Goal: Check status: Check status

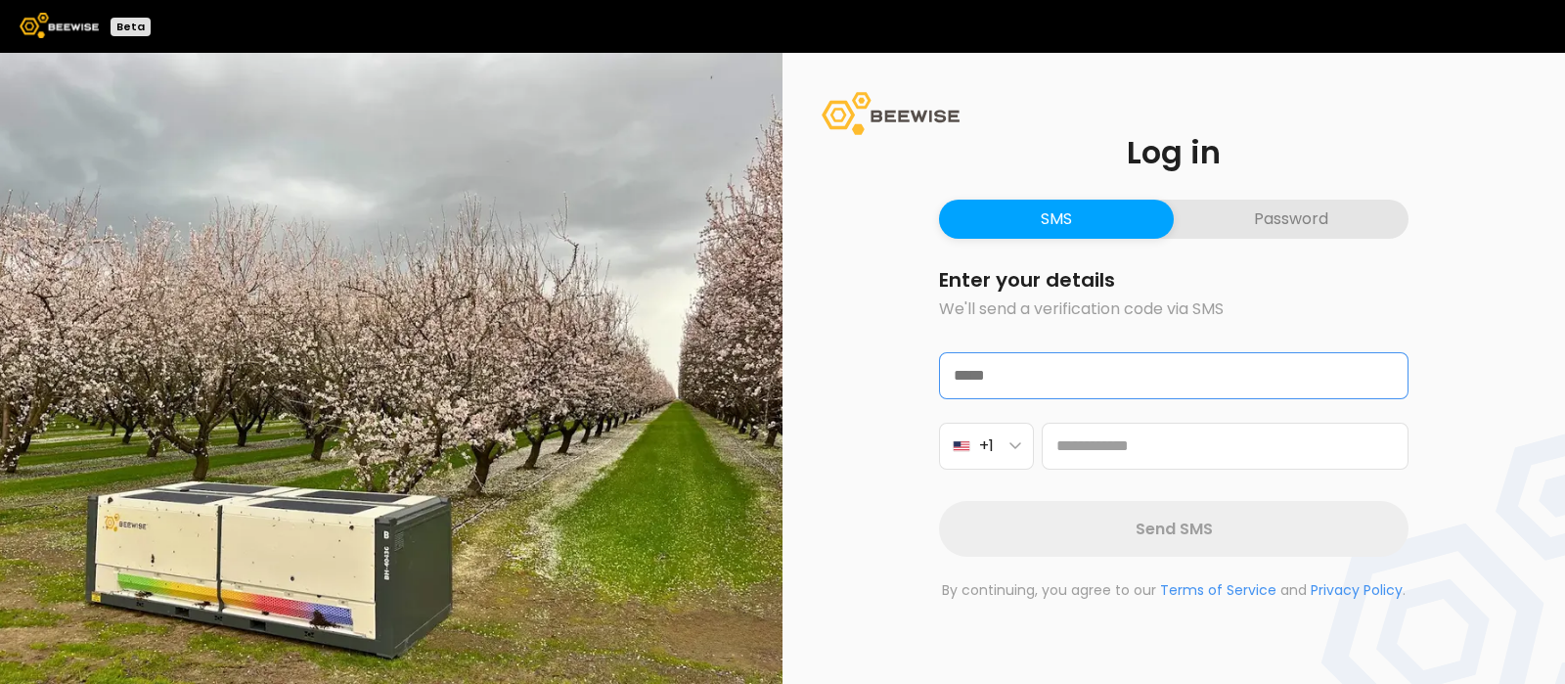
click at [1026, 382] on input "text" at bounding box center [1174, 375] width 468 height 45
type input "**********"
click at [1018, 442] on icon "button" at bounding box center [1016, 446] width 12 height 8
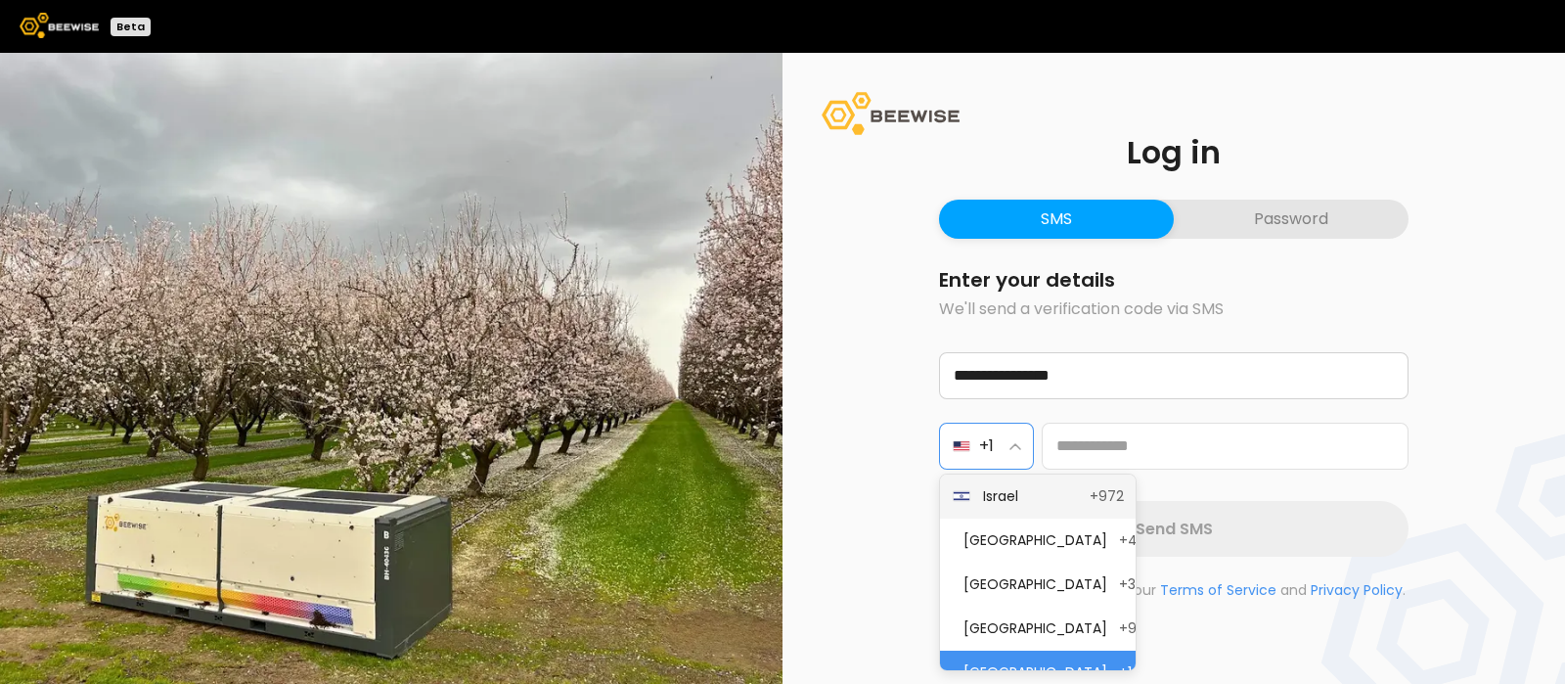
click at [1015, 491] on span "Israel" at bounding box center [1030, 496] width 95 height 21
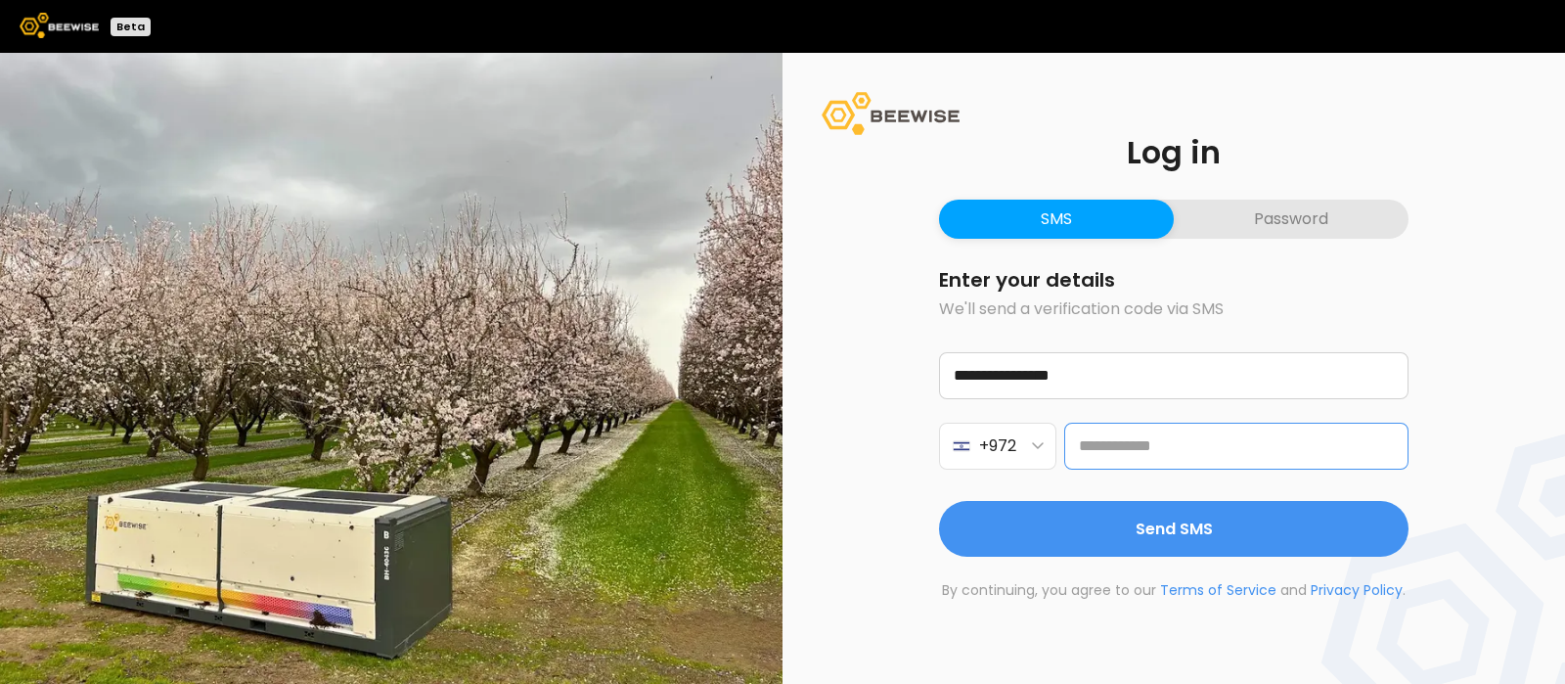
click at [1121, 445] on input "tel" at bounding box center [1236, 446] width 344 height 47
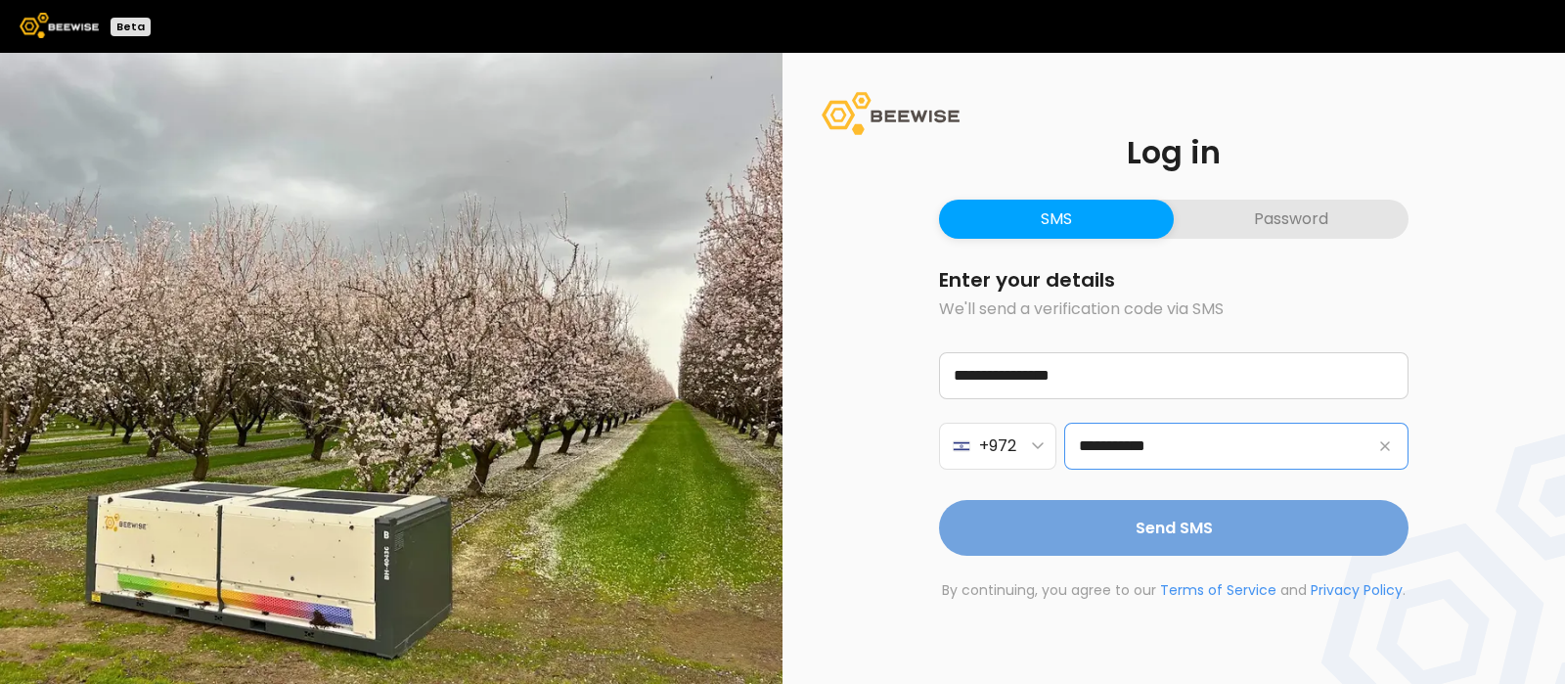
type input "**********"
click at [1194, 529] on span "Send SMS" at bounding box center [1174, 528] width 77 height 24
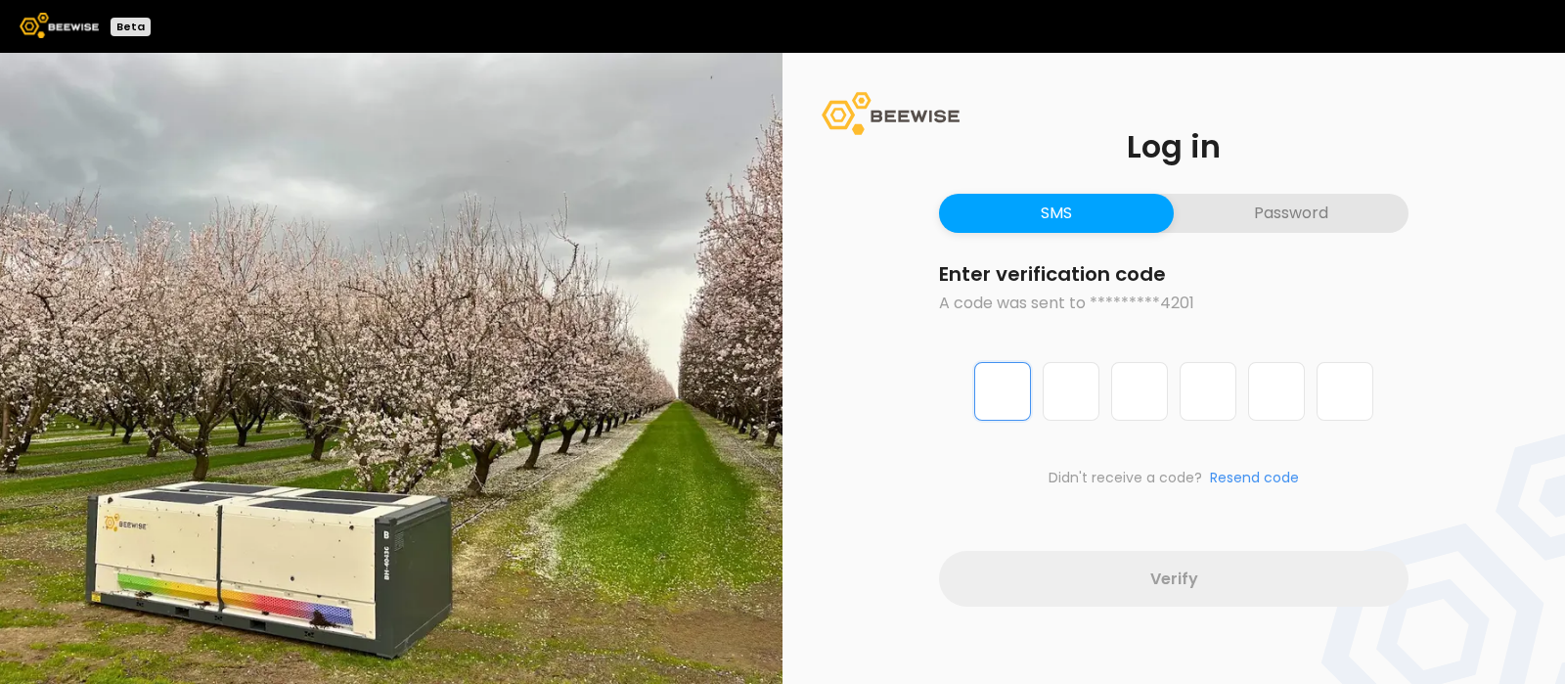
click at [1018, 410] on input "Digit 1 of 6" at bounding box center [1002, 391] width 57 height 59
type input "*"
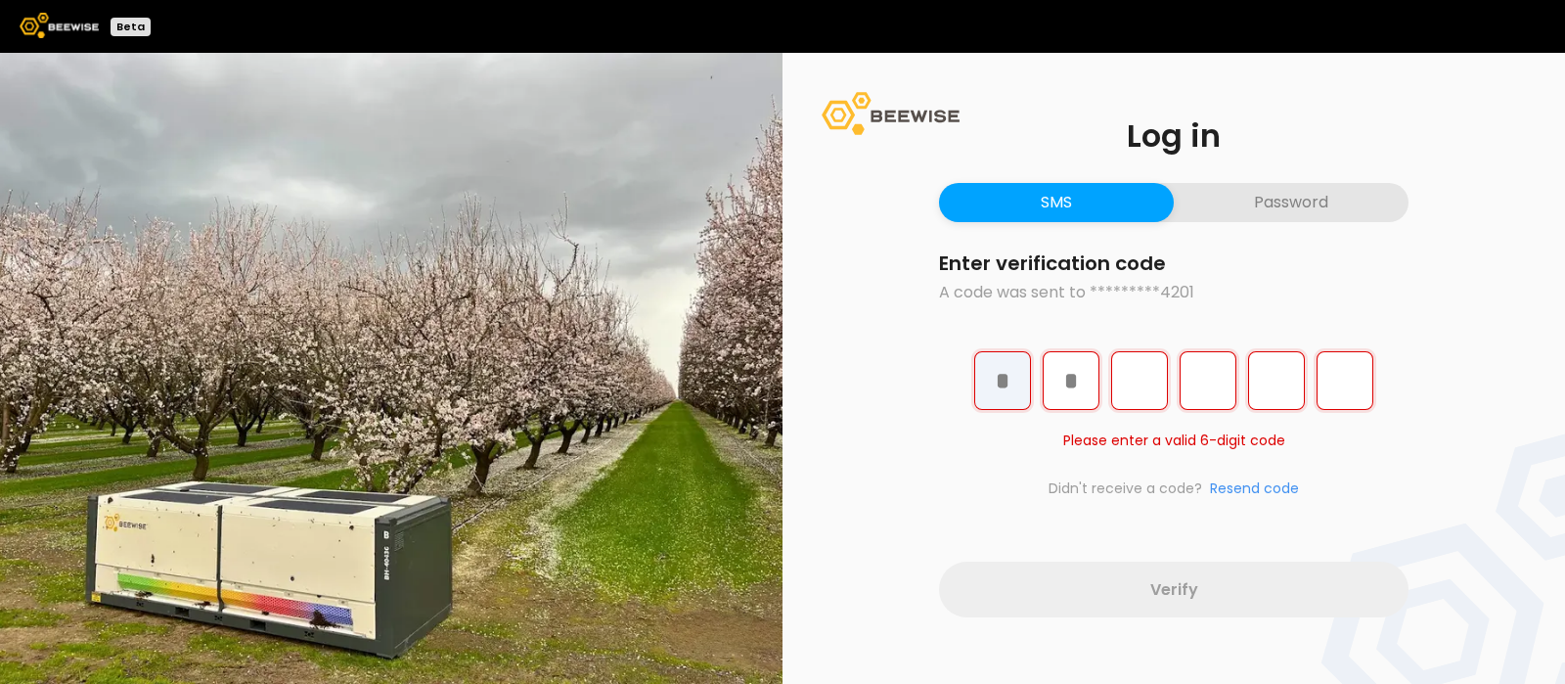
type input "*"
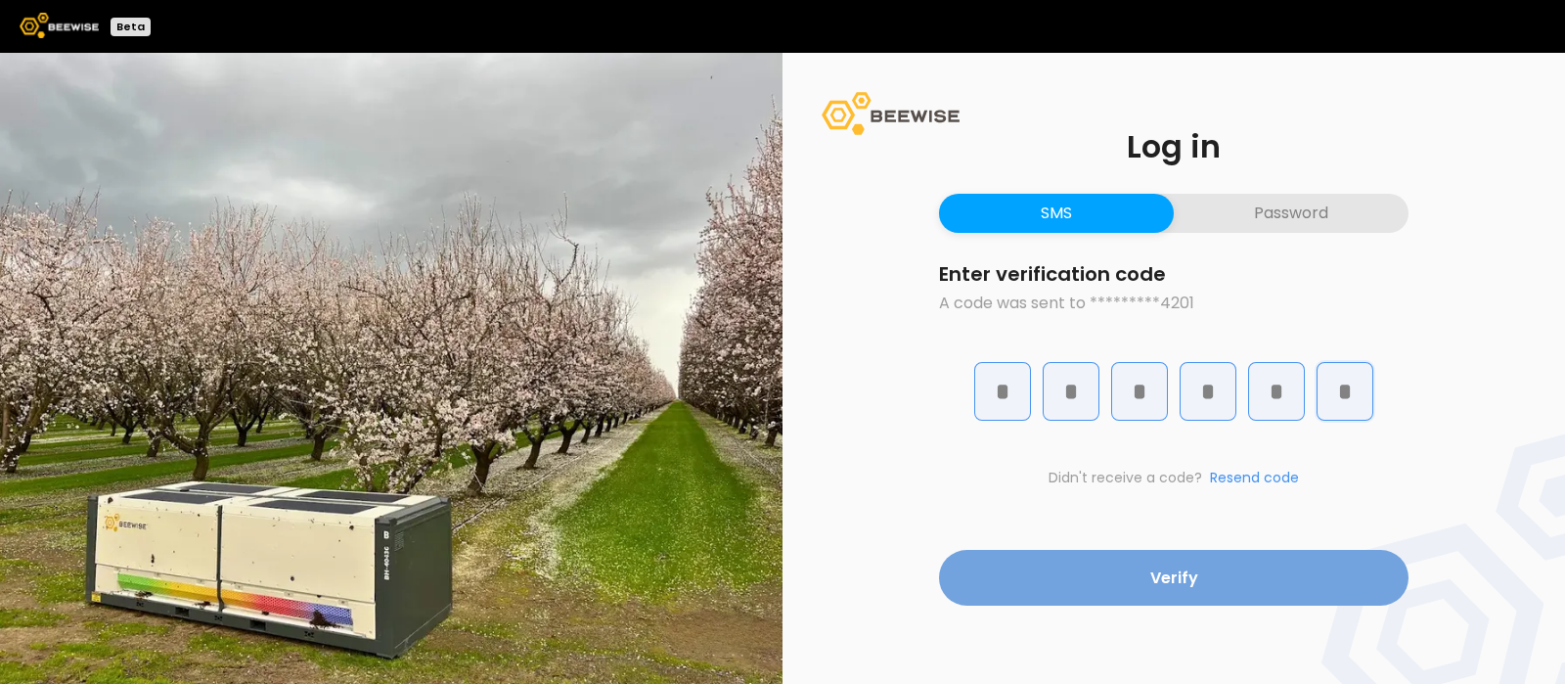
type input "*"
click at [1136, 570] on button "Verify" at bounding box center [1174, 578] width 470 height 56
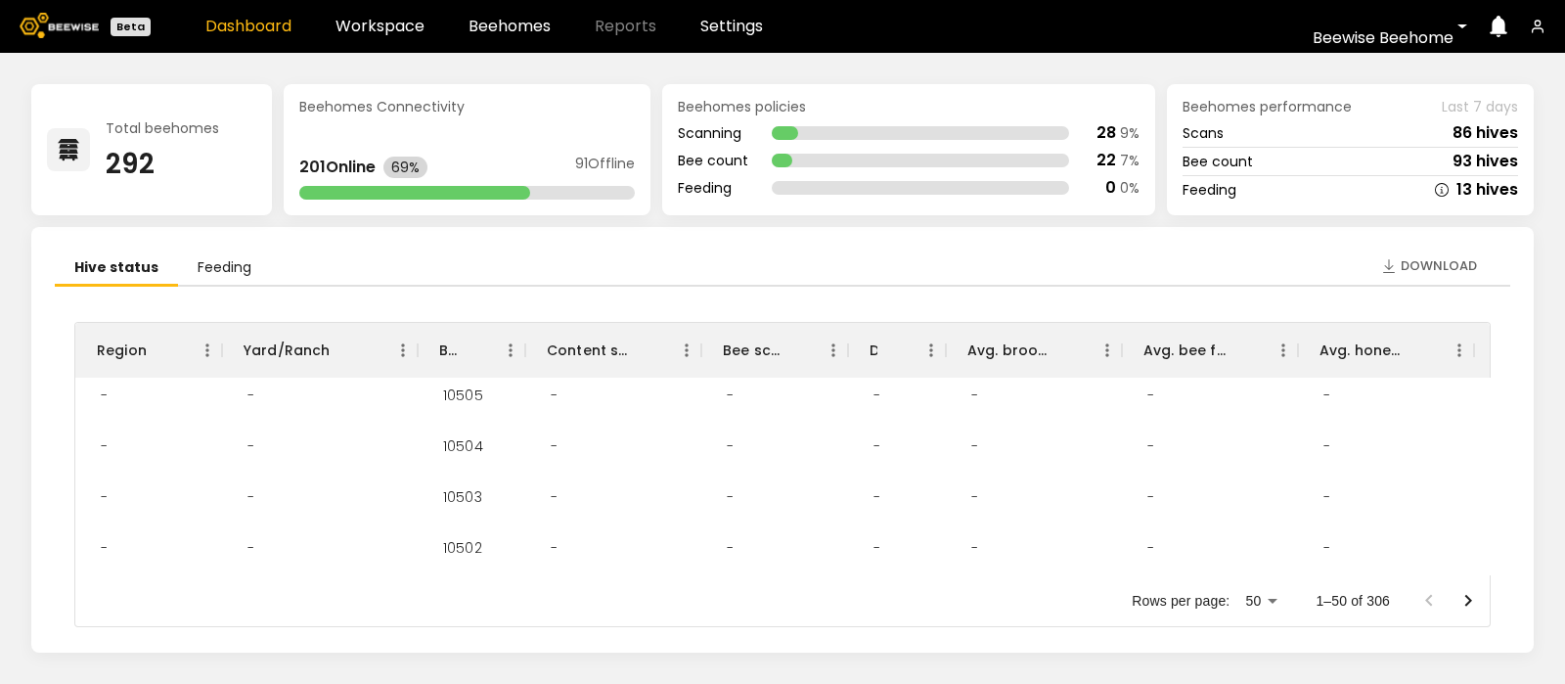
scroll to position [924, 0]
click at [401, 29] on link "Workspace" at bounding box center [380, 27] width 89 height 16
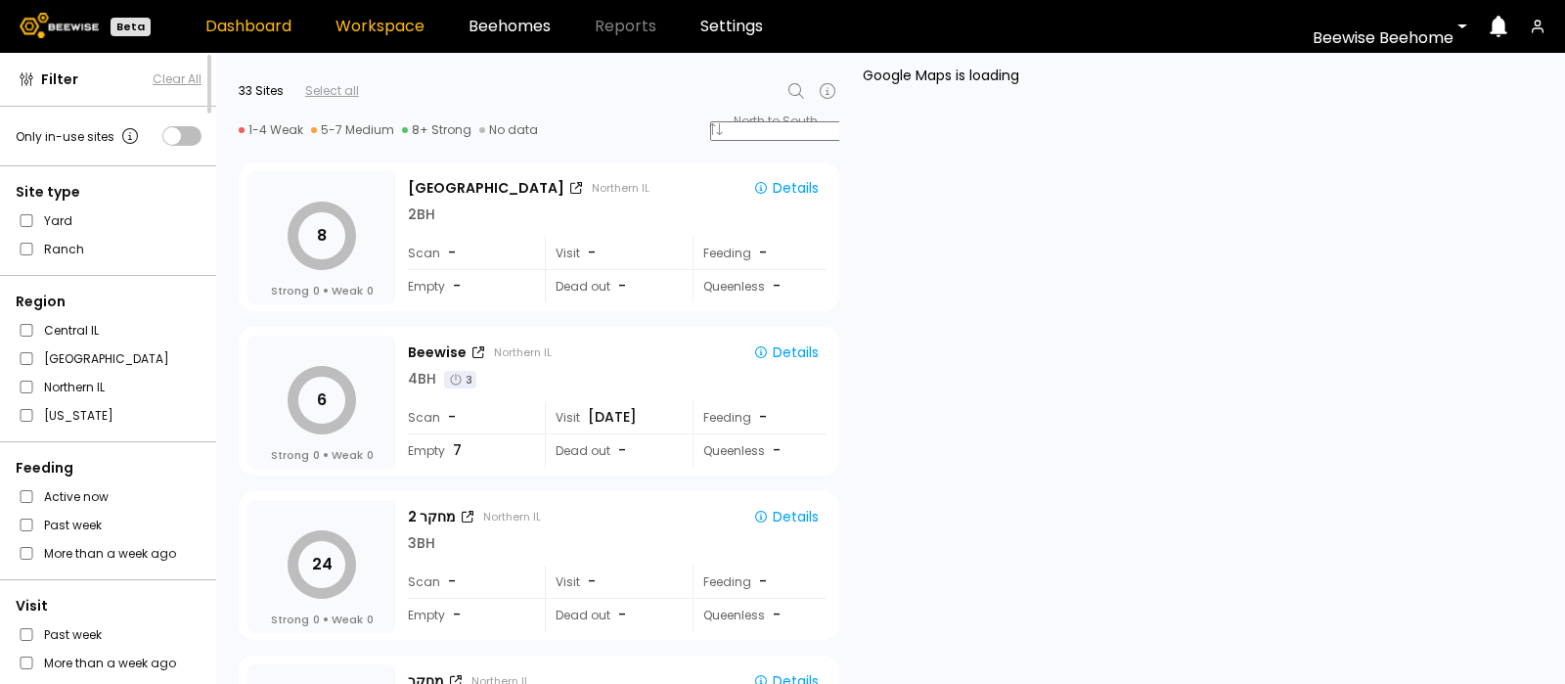
click at [274, 24] on link "Dashboard" at bounding box center [248, 27] width 86 height 16
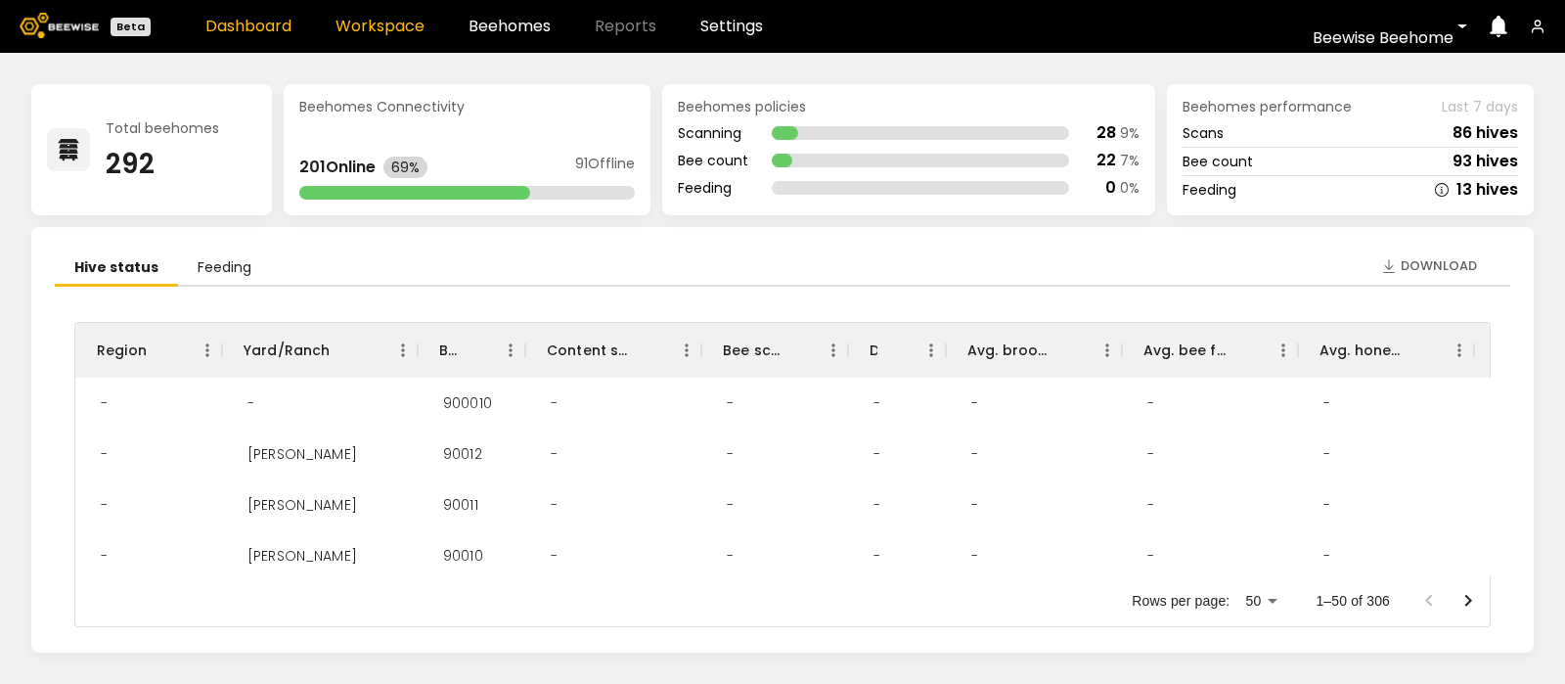
click at [352, 23] on link "Workspace" at bounding box center [380, 27] width 89 height 16
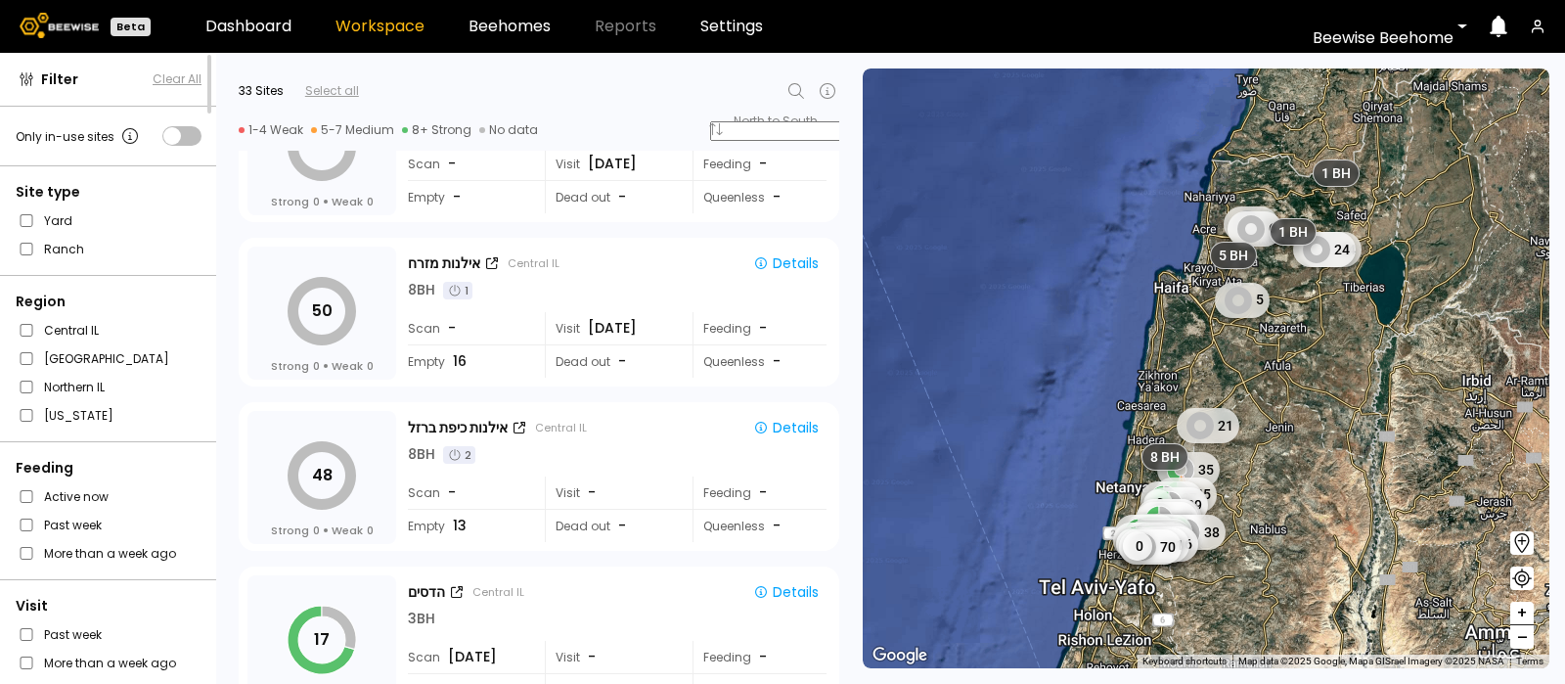
scroll to position [2003, 0]
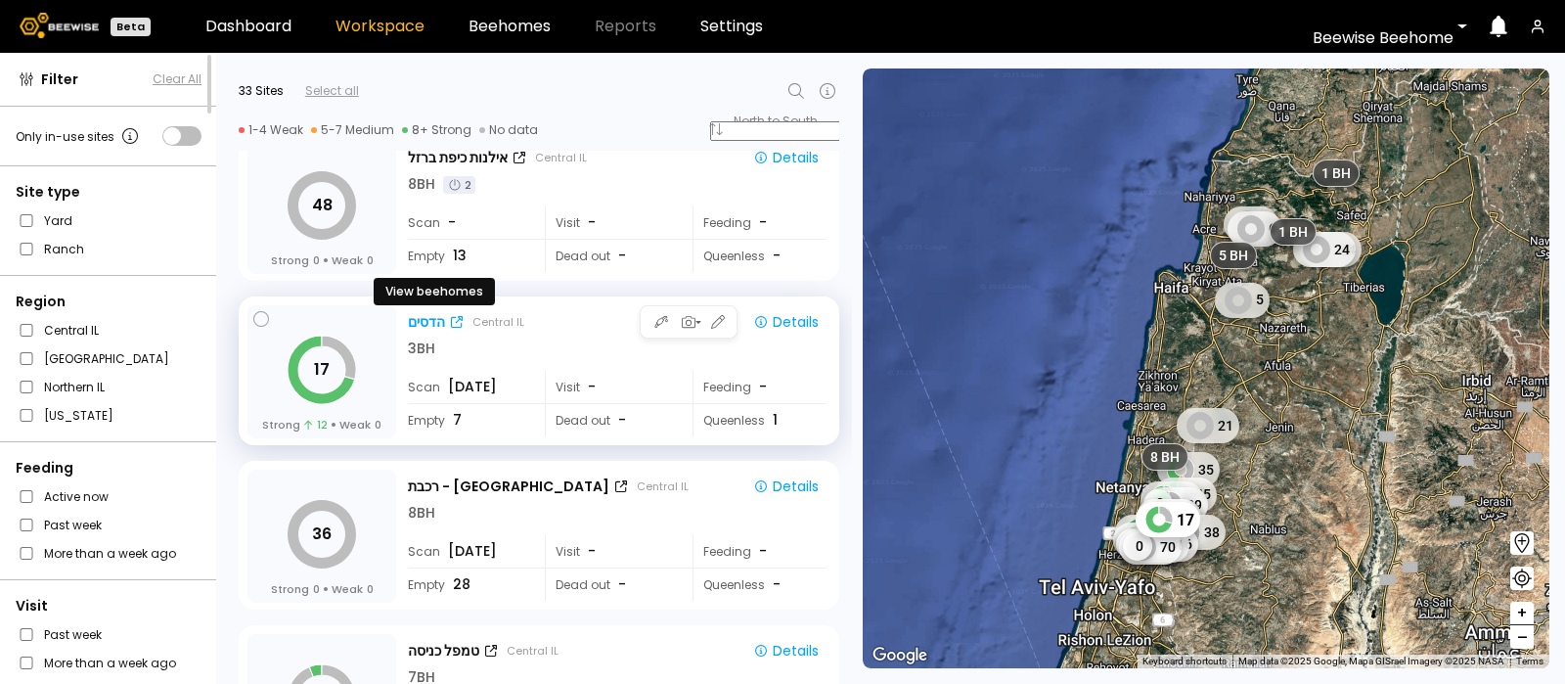
click at [430, 313] on div "הדסים" at bounding box center [426, 322] width 37 height 21
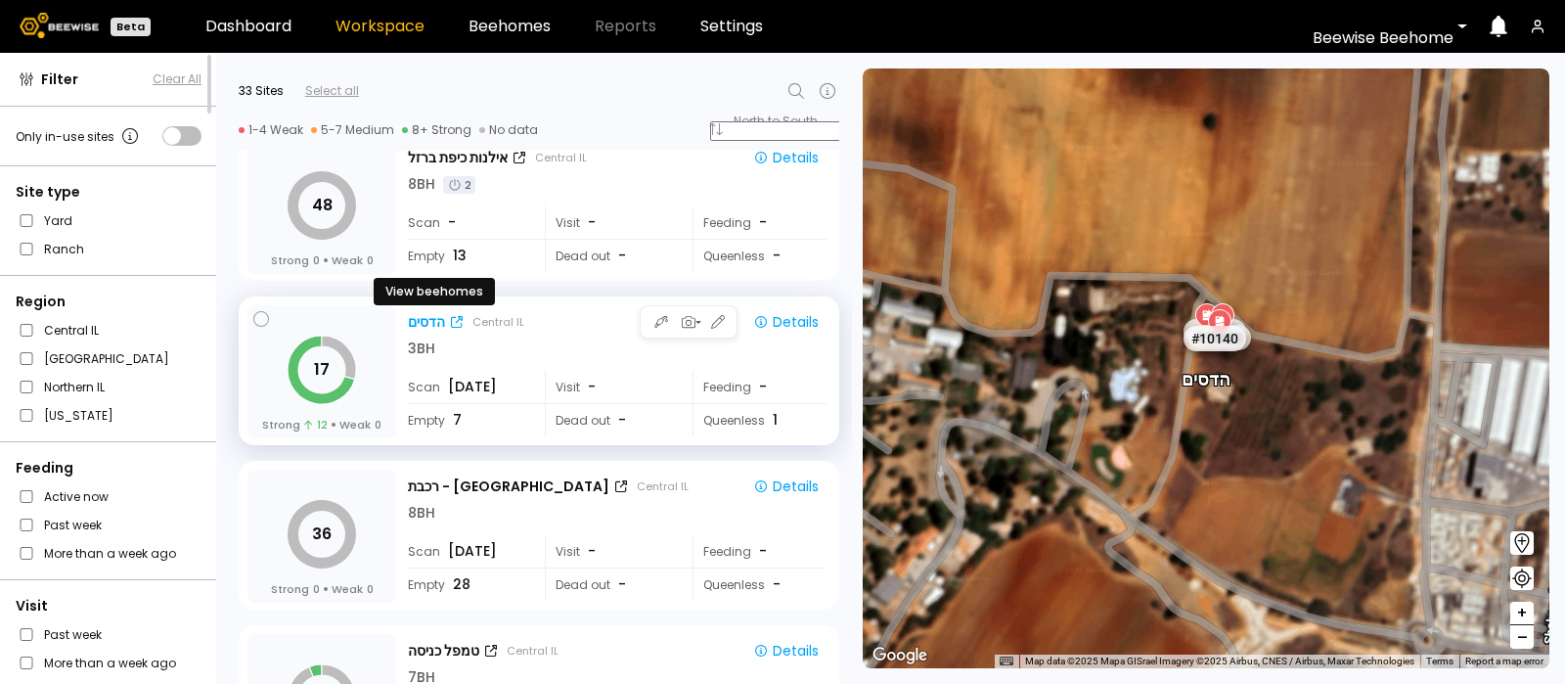
click at [422, 315] on div "הדסים" at bounding box center [426, 322] width 37 height 21
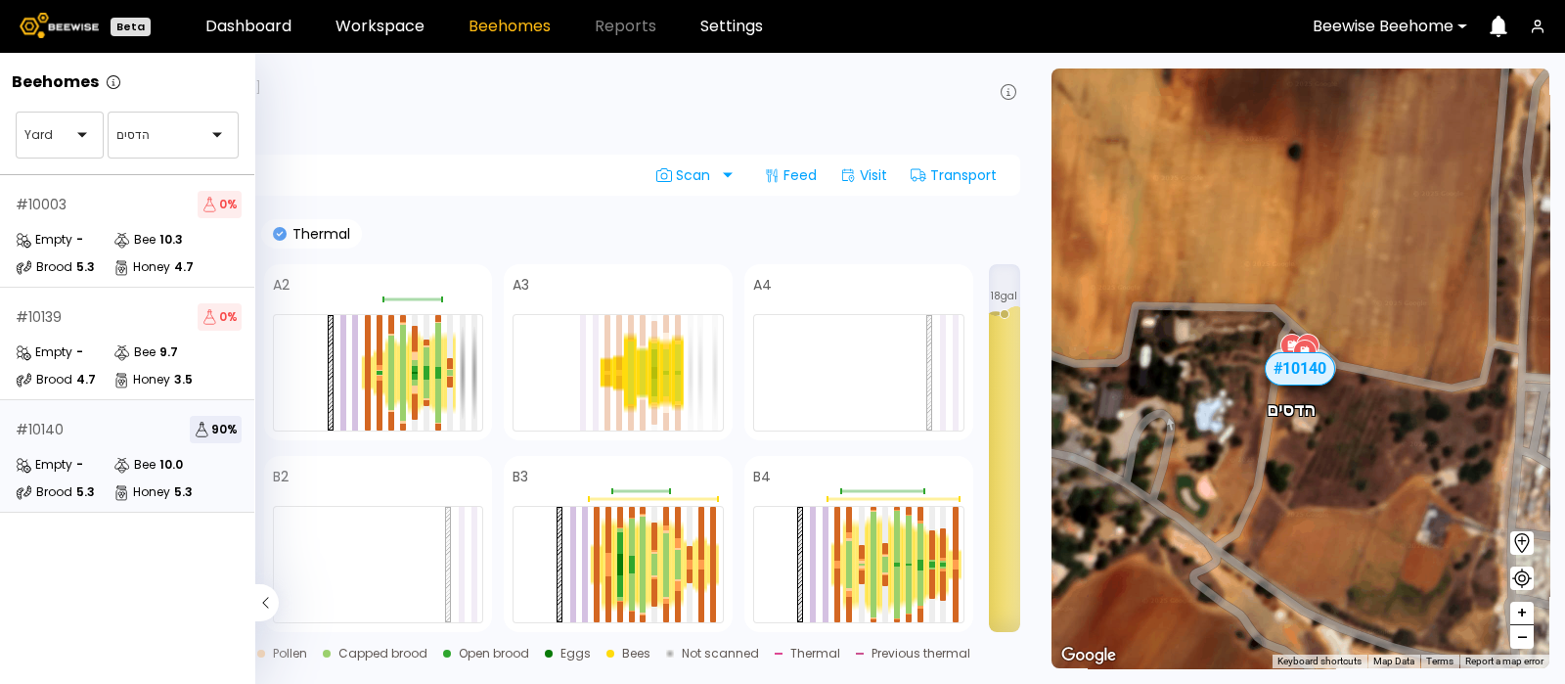
click at [68, 434] on div "# 10140 90 %" at bounding box center [129, 429] width 226 height 27
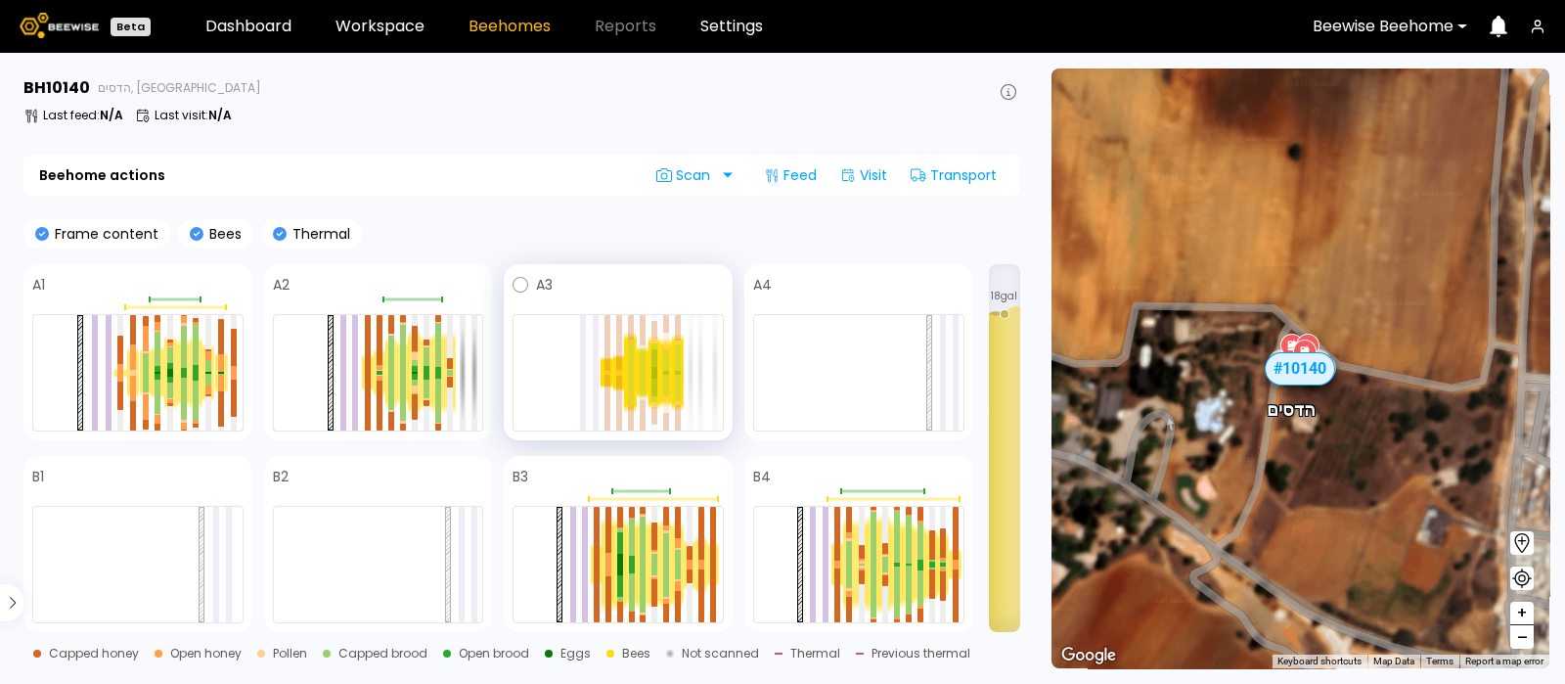
click at [649, 364] on div at bounding box center [654, 373] width 12 height 74
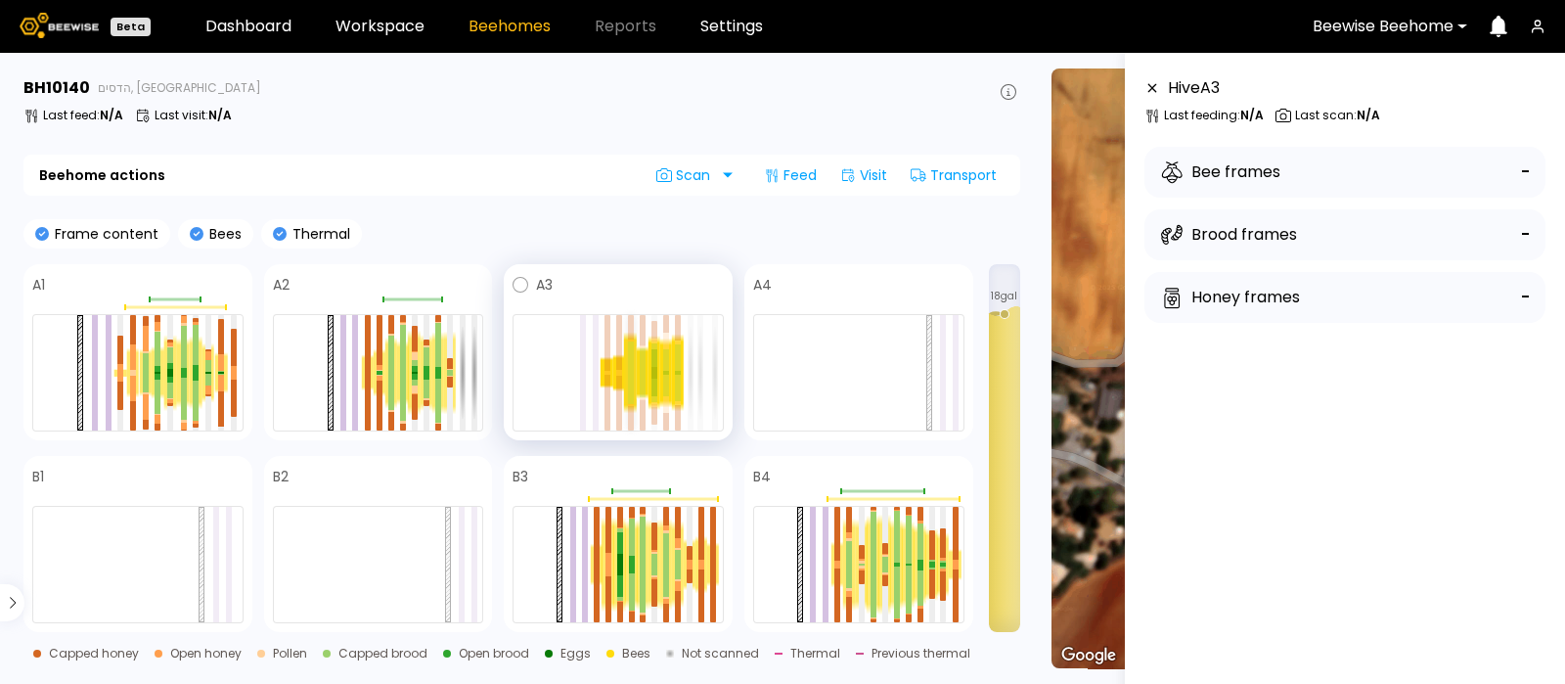
click at [629, 367] on div at bounding box center [631, 356] width 6 height 31
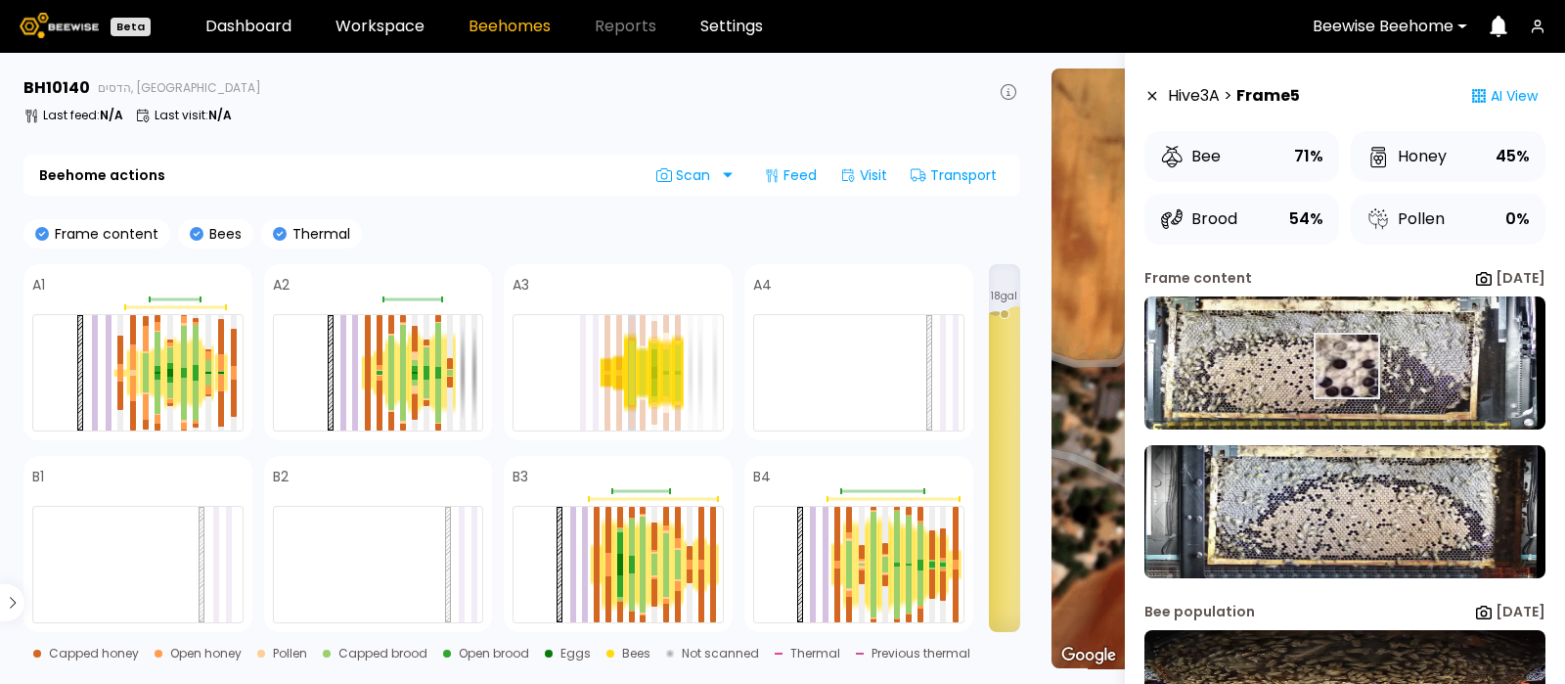
click at [1345, 366] on img at bounding box center [1345, 362] width 401 height 133
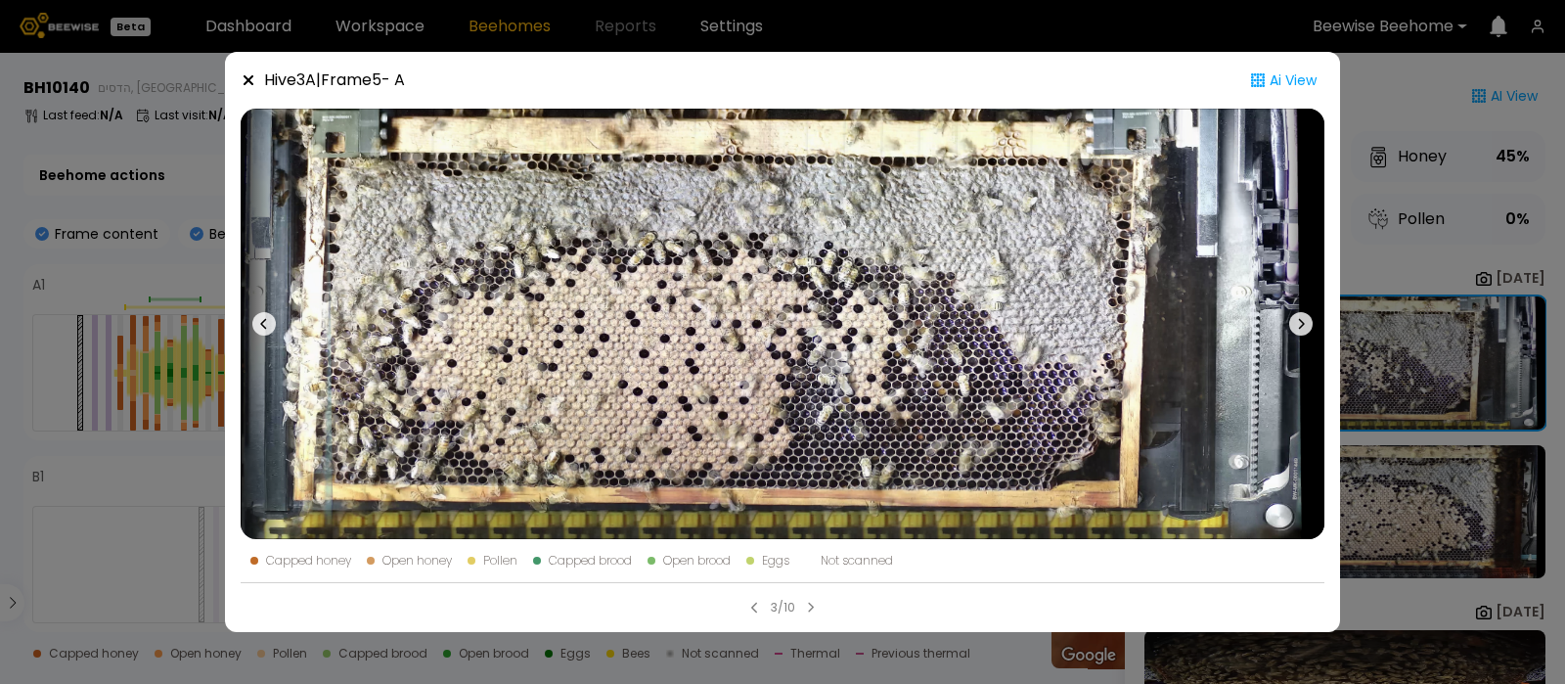
click at [1305, 325] on icon at bounding box center [1300, 323] width 23 height 23
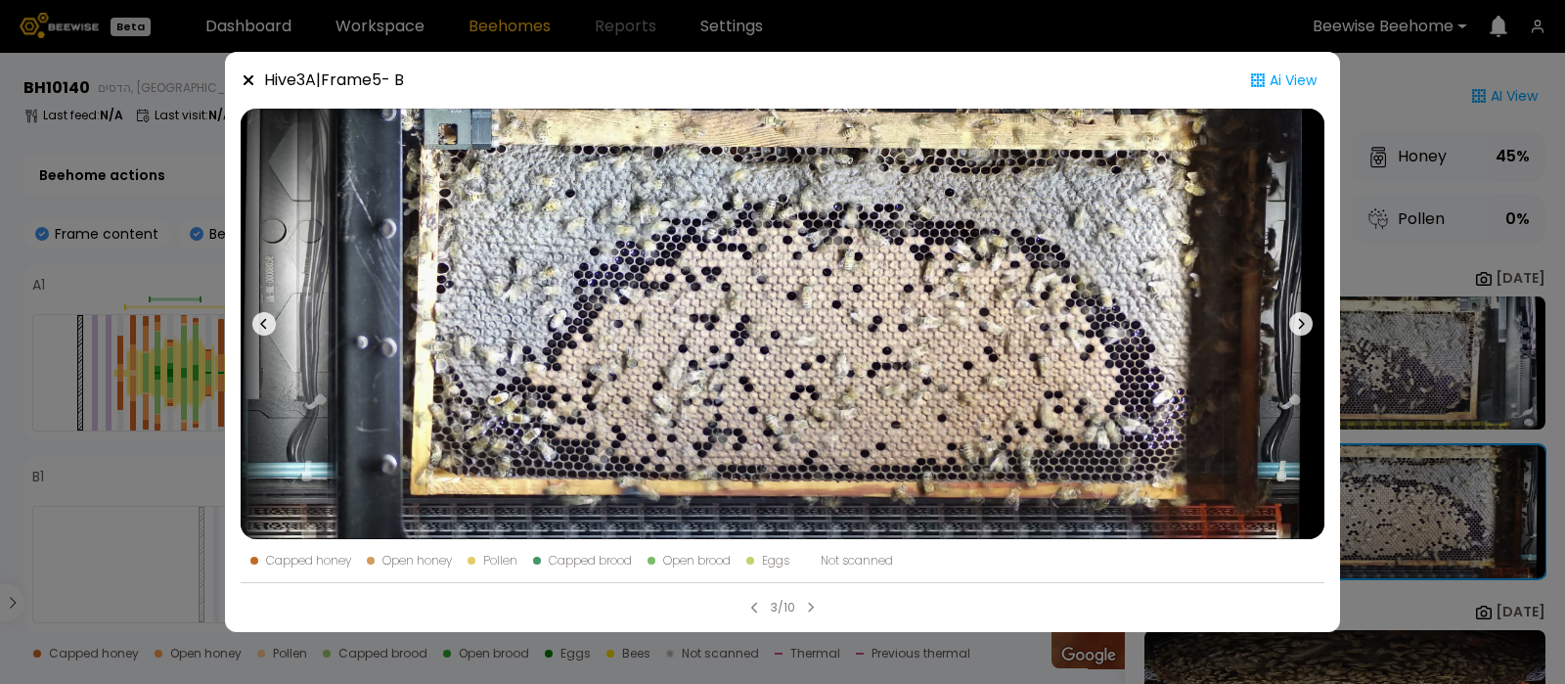
click at [248, 80] on icon at bounding box center [249, 80] width 10 height 10
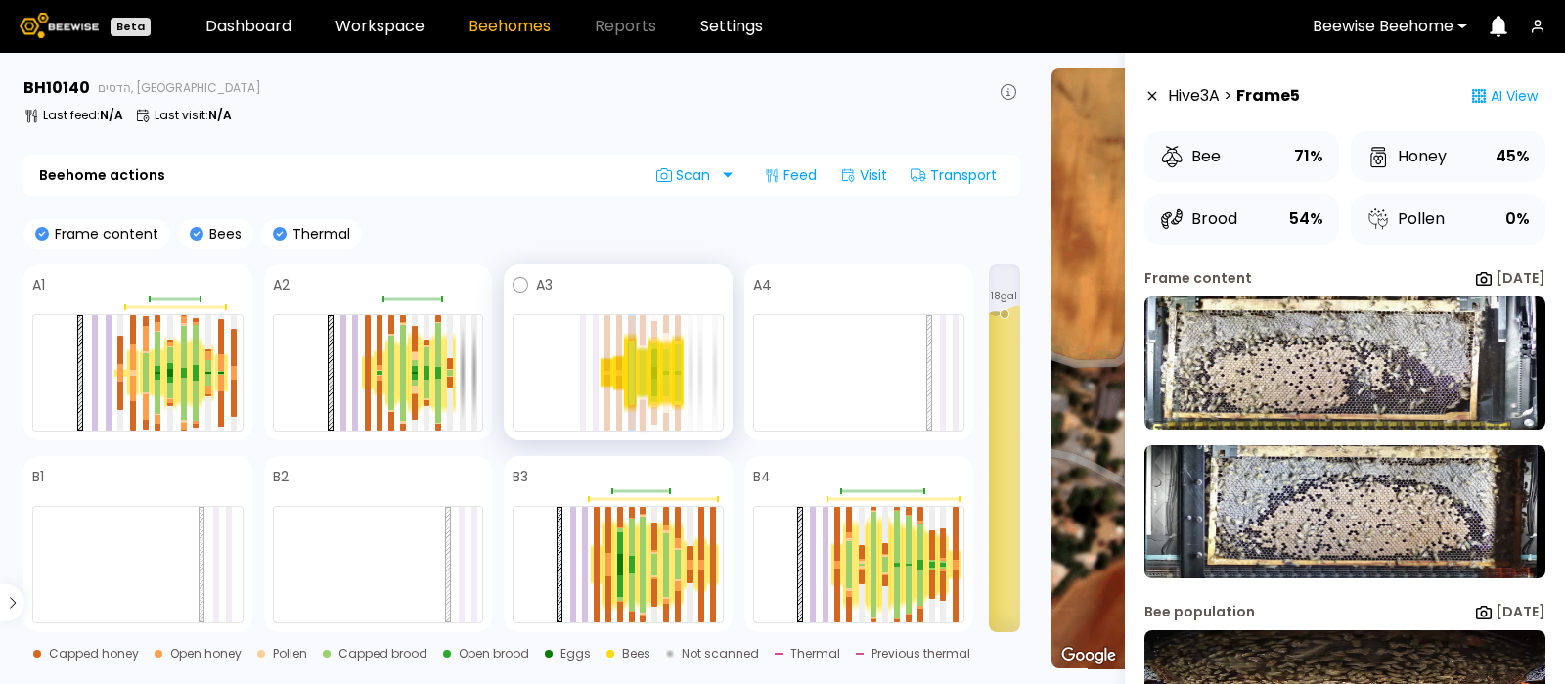
click at [646, 369] on div at bounding box center [643, 360] width 6 height 24
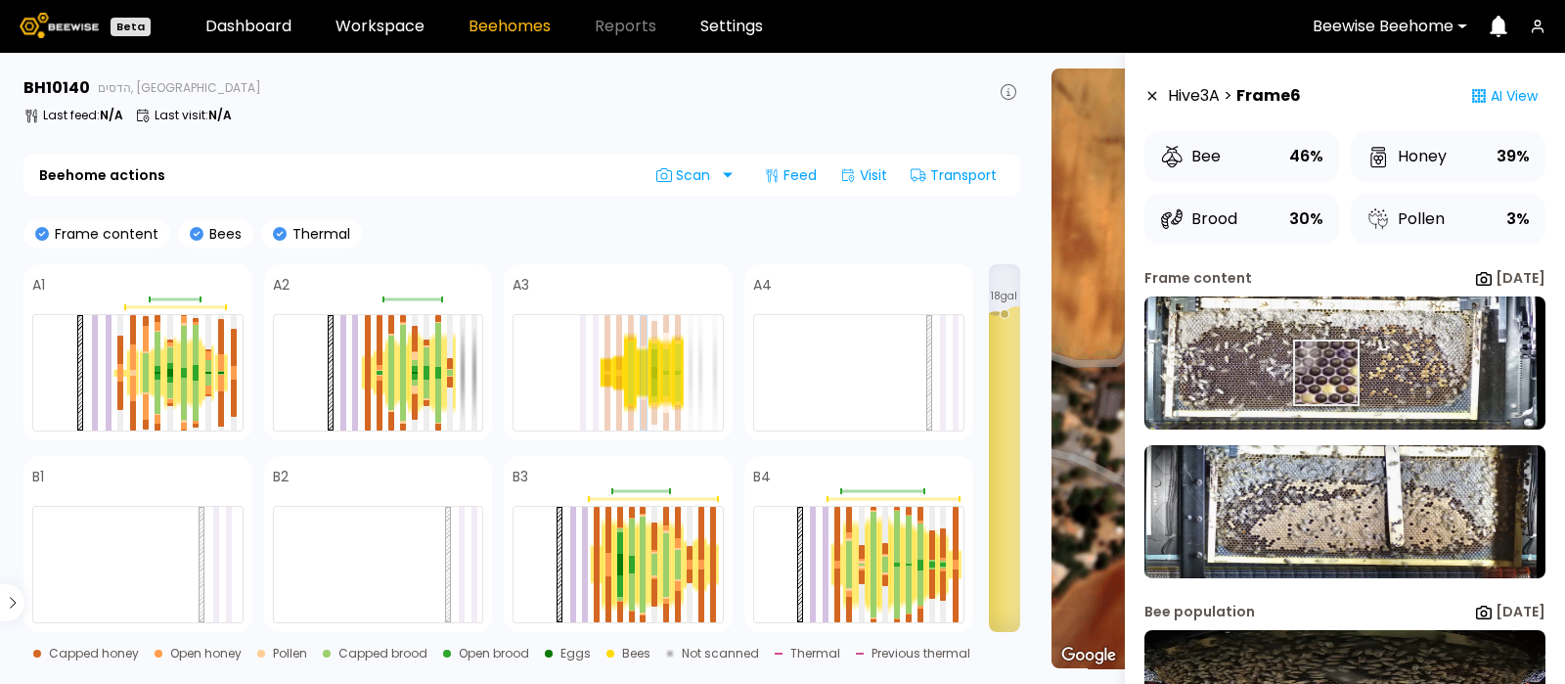
click at [1326, 373] on img at bounding box center [1345, 362] width 401 height 133
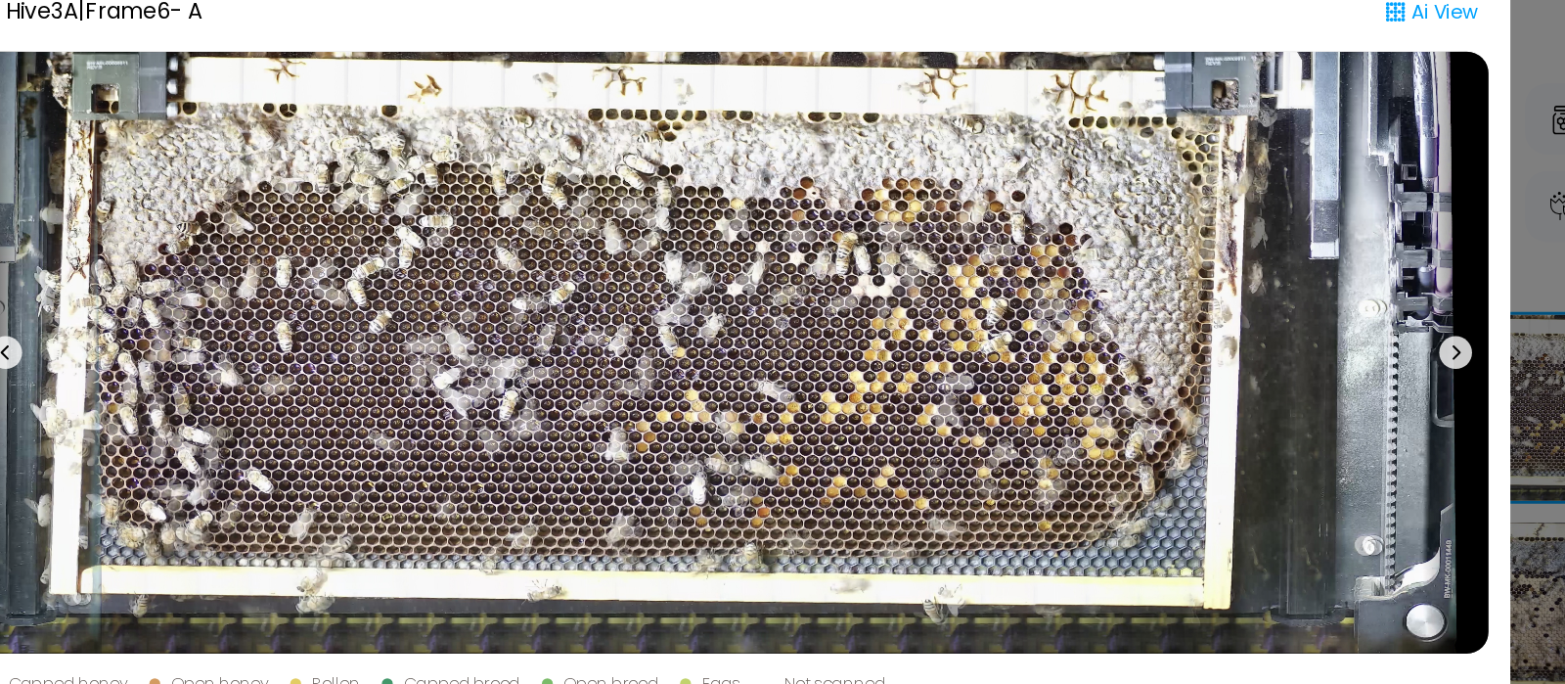
click at [1298, 315] on icon at bounding box center [1300, 323] width 23 height 23
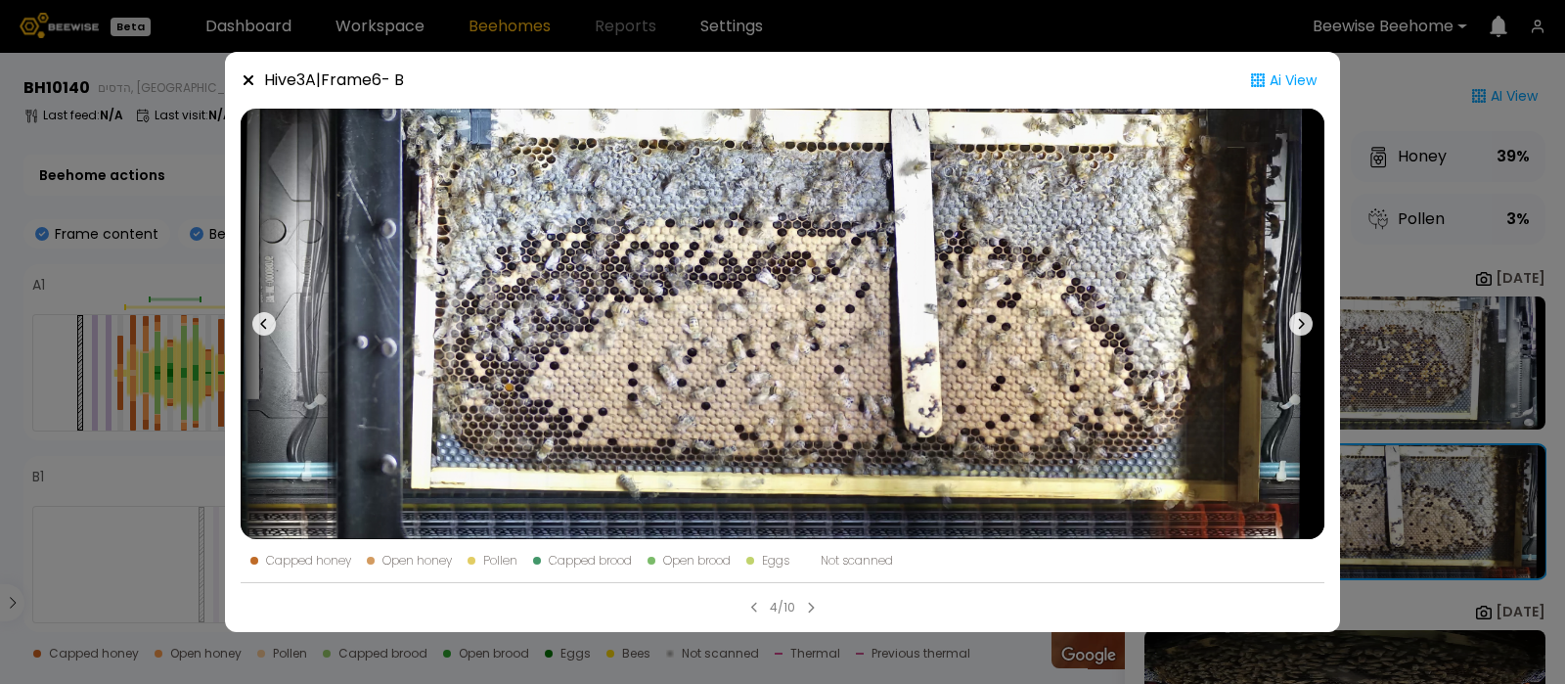
click at [247, 79] on icon at bounding box center [249, 80] width 10 height 10
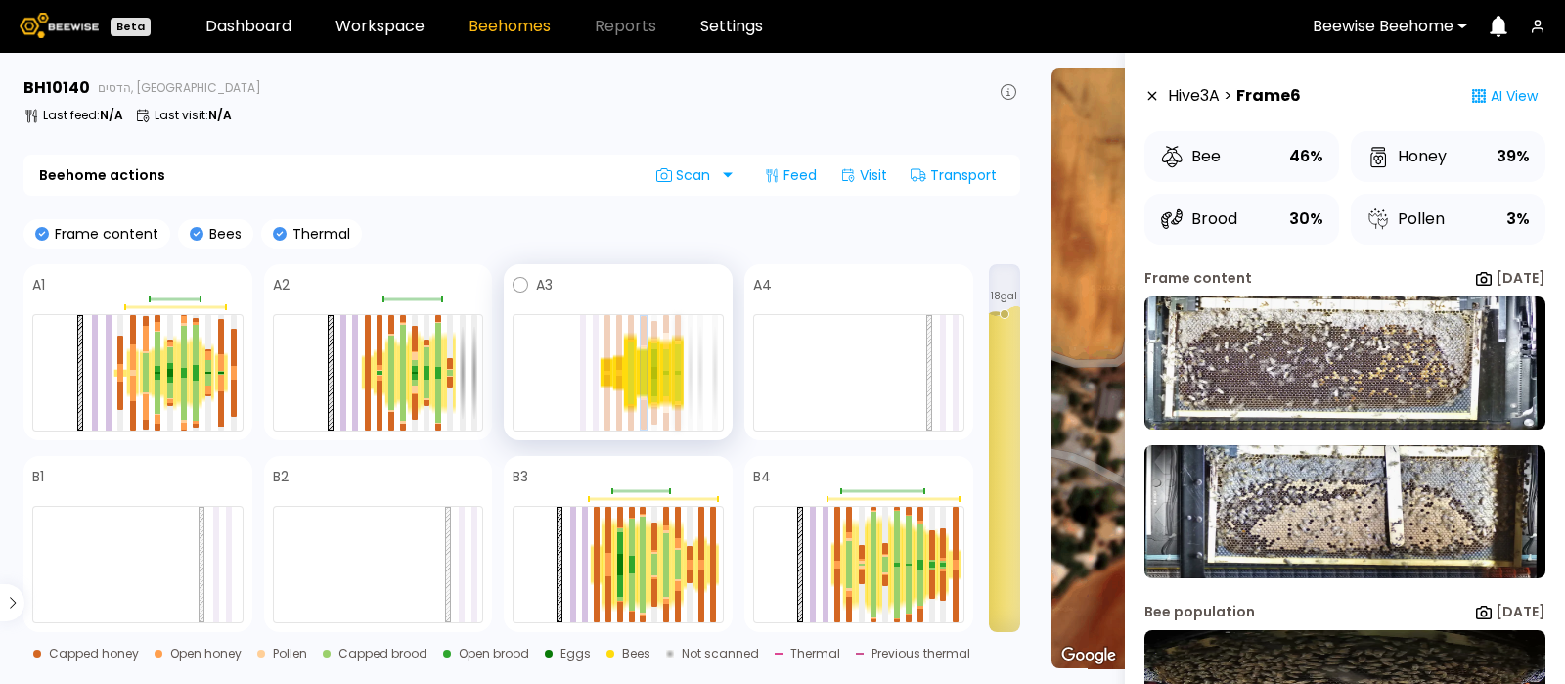
click at [679, 366] on div at bounding box center [678, 357] width 6 height 26
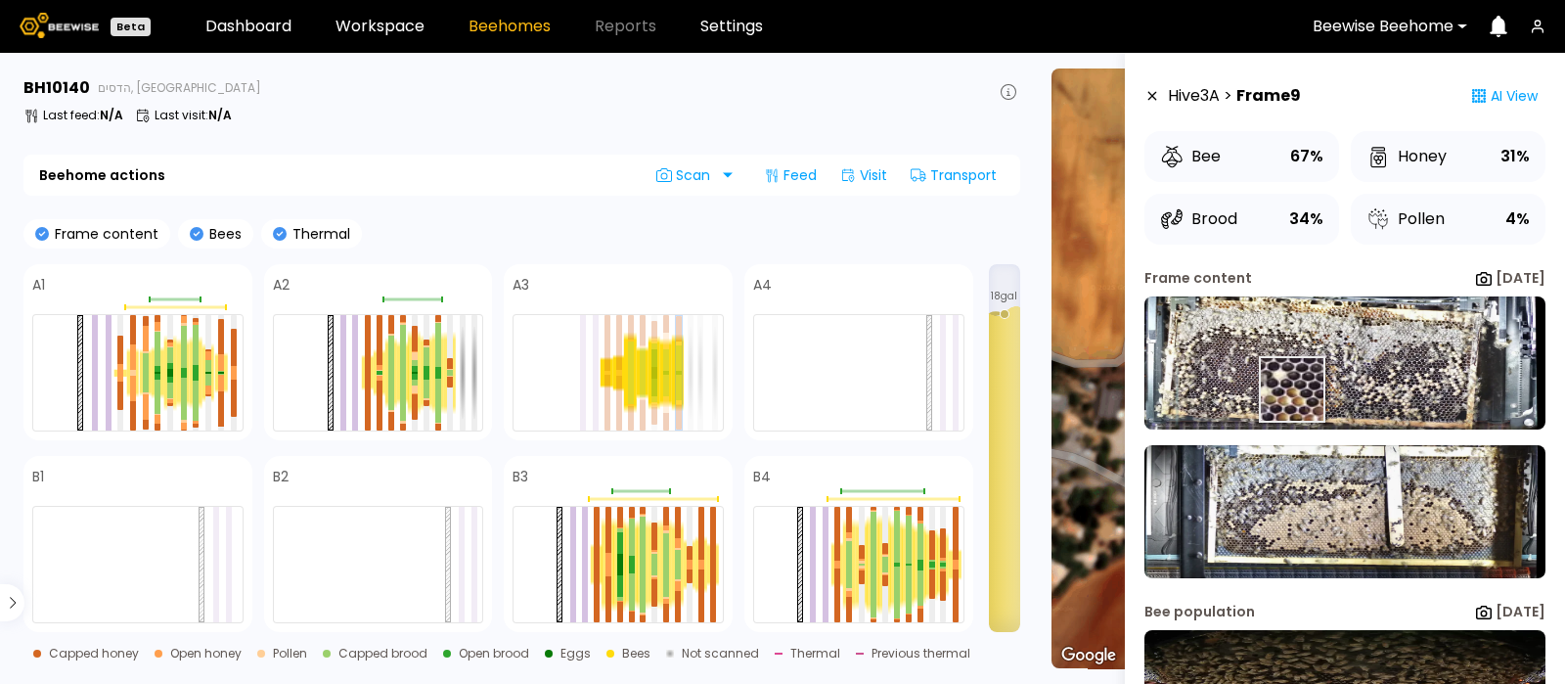
click at [1290, 389] on img at bounding box center [1345, 362] width 401 height 133
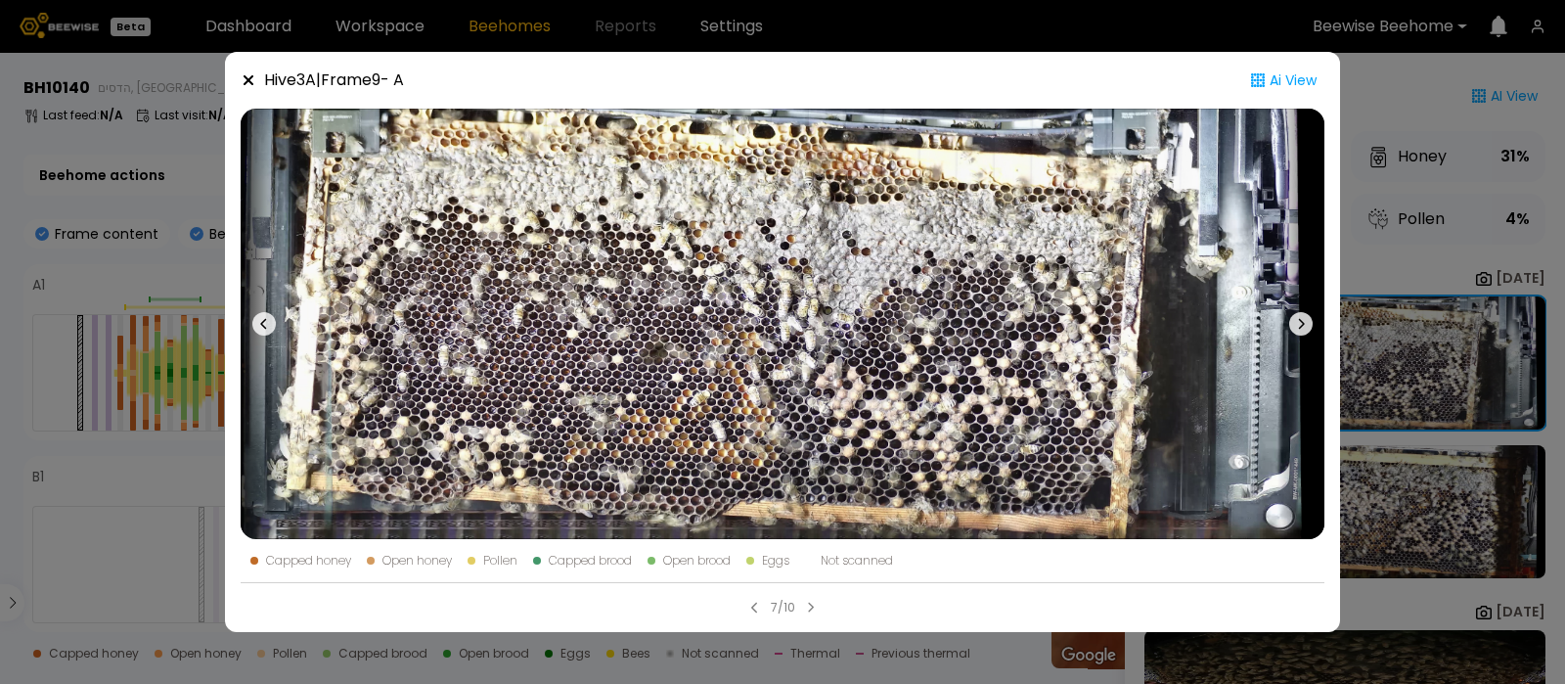
click at [1310, 321] on icon at bounding box center [1300, 323] width 23 height 23
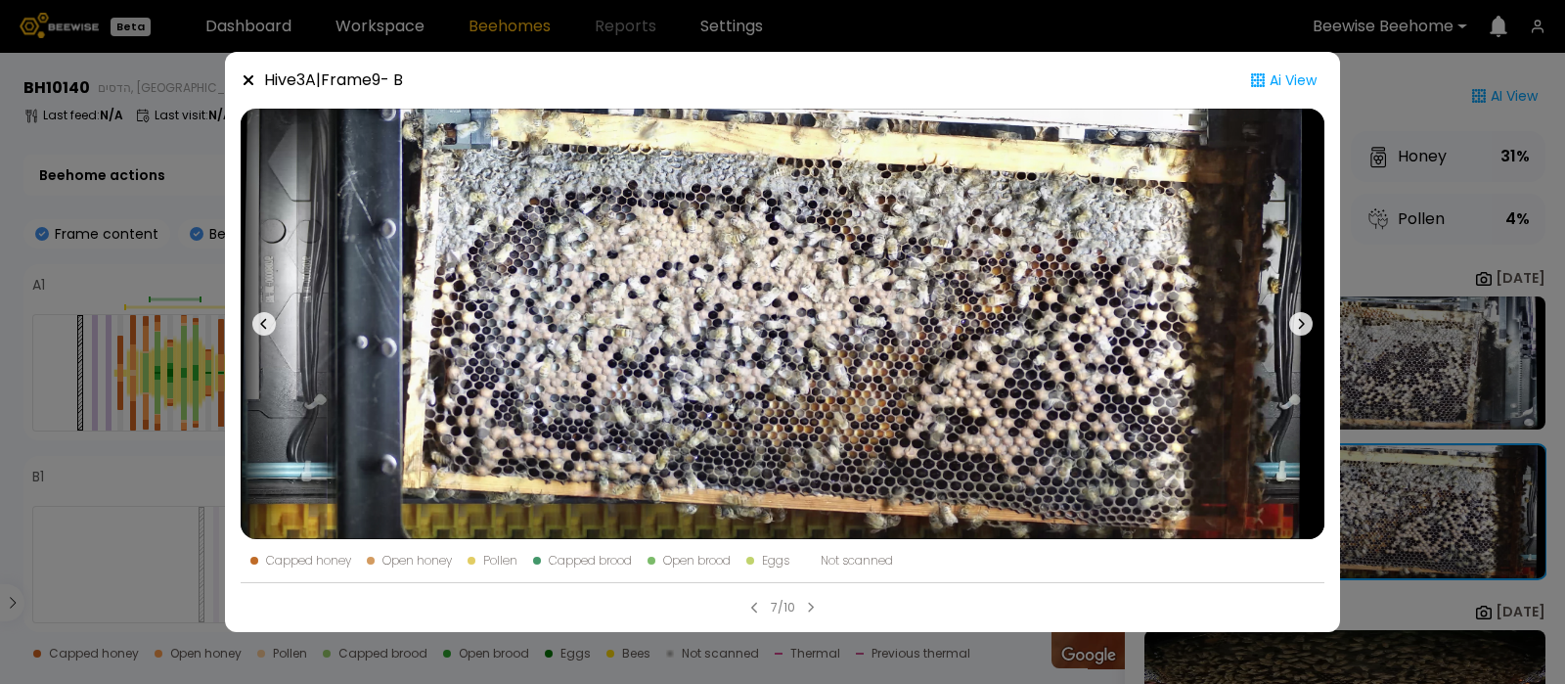
click at [249, 77] on icon at bounding box center [249, 80] width 16 height 16
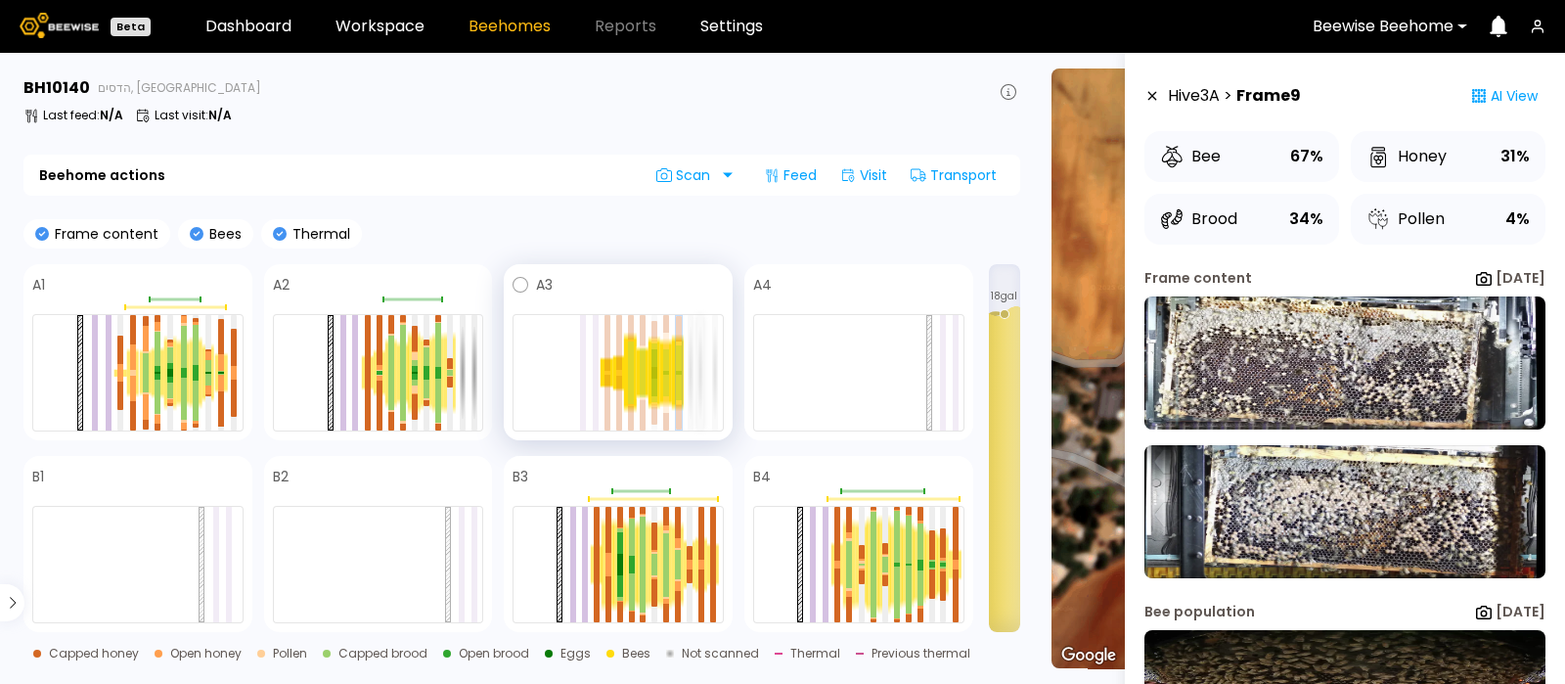
click at [700, 361] on div at bounding box center [701, 372] width 6 height 115
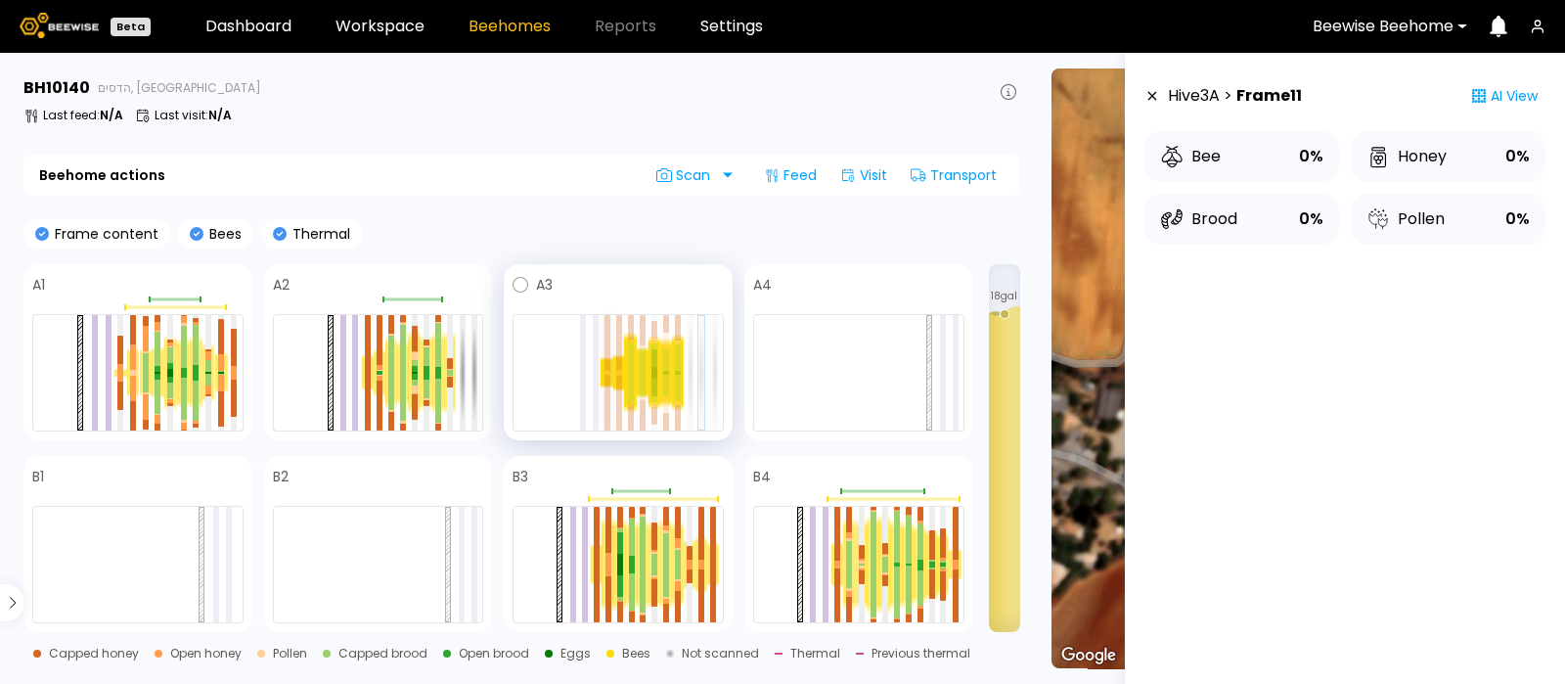
click at [607, 367] on div at bounding box center [608, 343] width 6 height 56
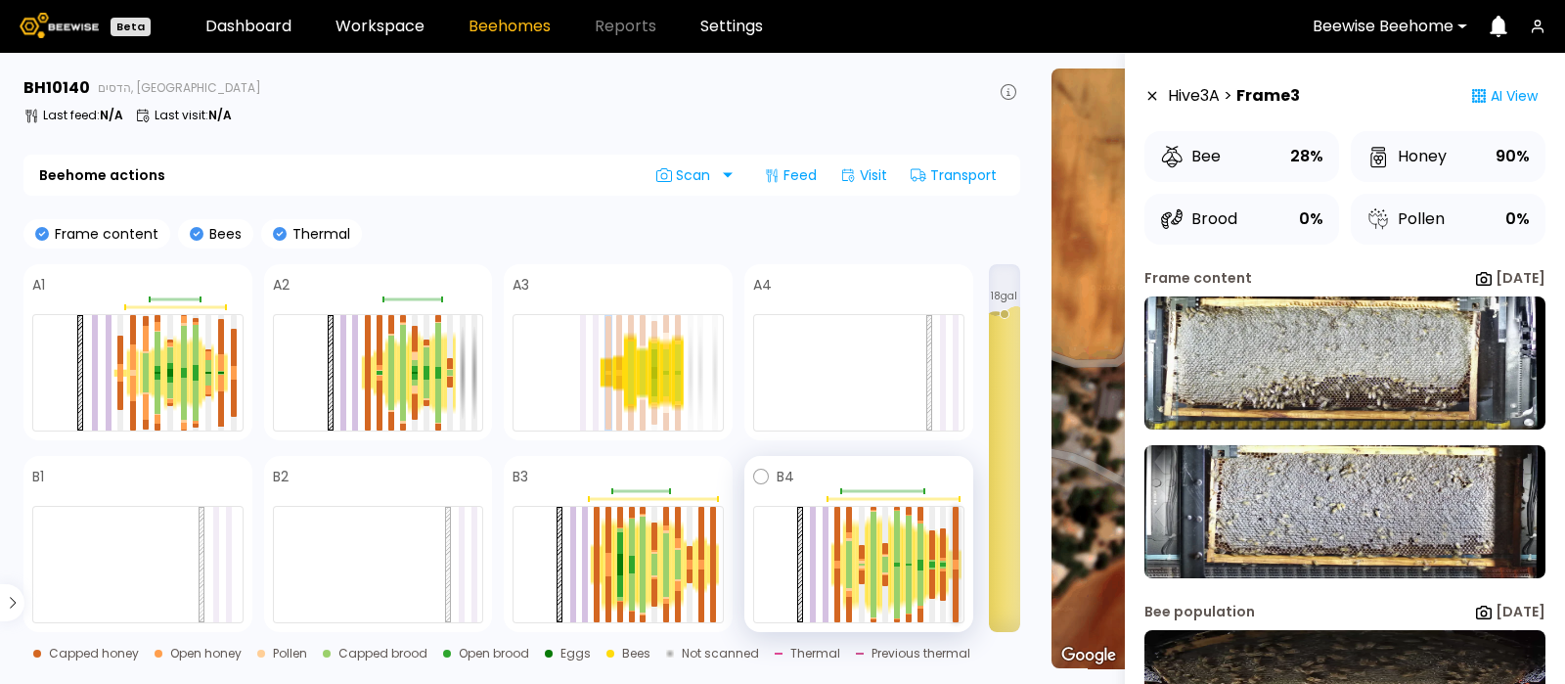
click at [957, 556] on div at bounding box center [956, 533] width 6 height 53
click at [940, 556] on div at bounding box center [943, 542] width 6 height 29
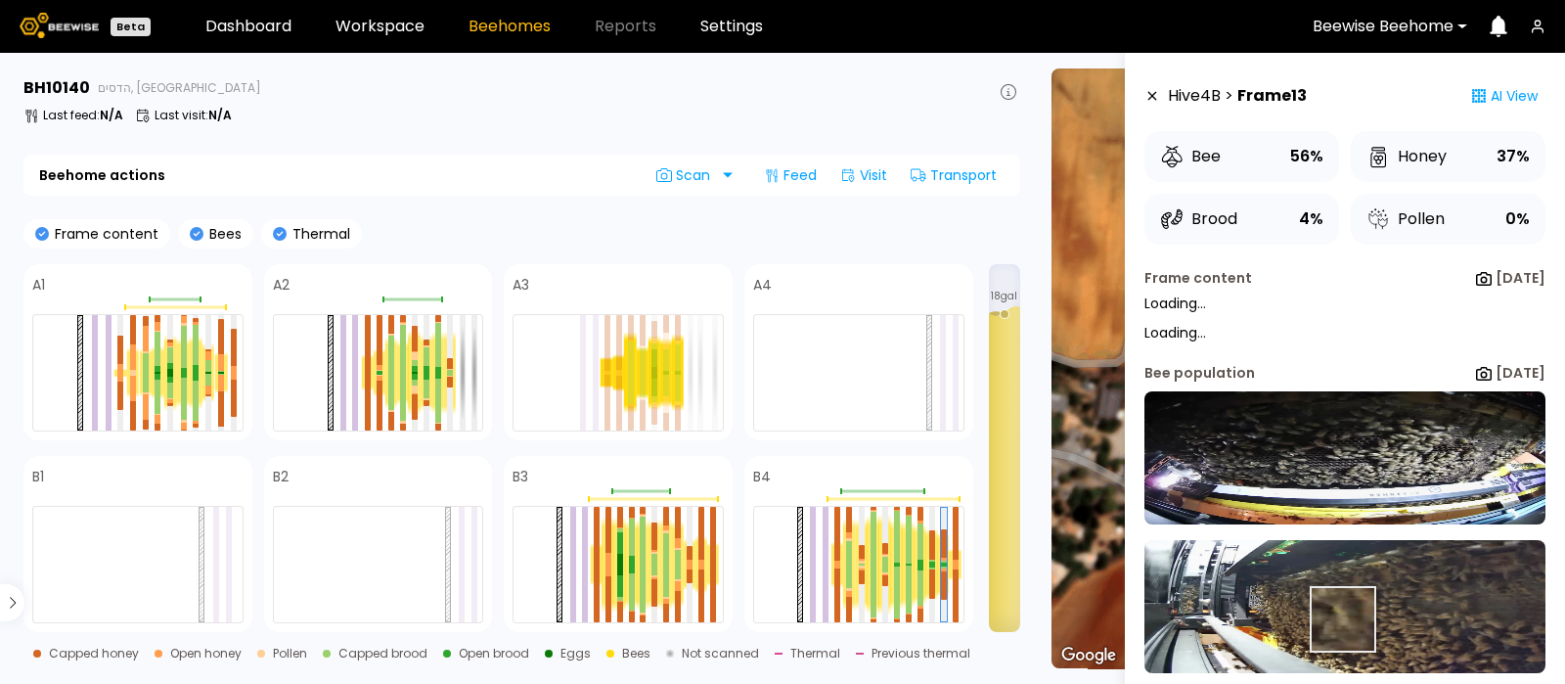
click at [1346, 622] on img at bounding box center [1345, 606] width 401 height 133
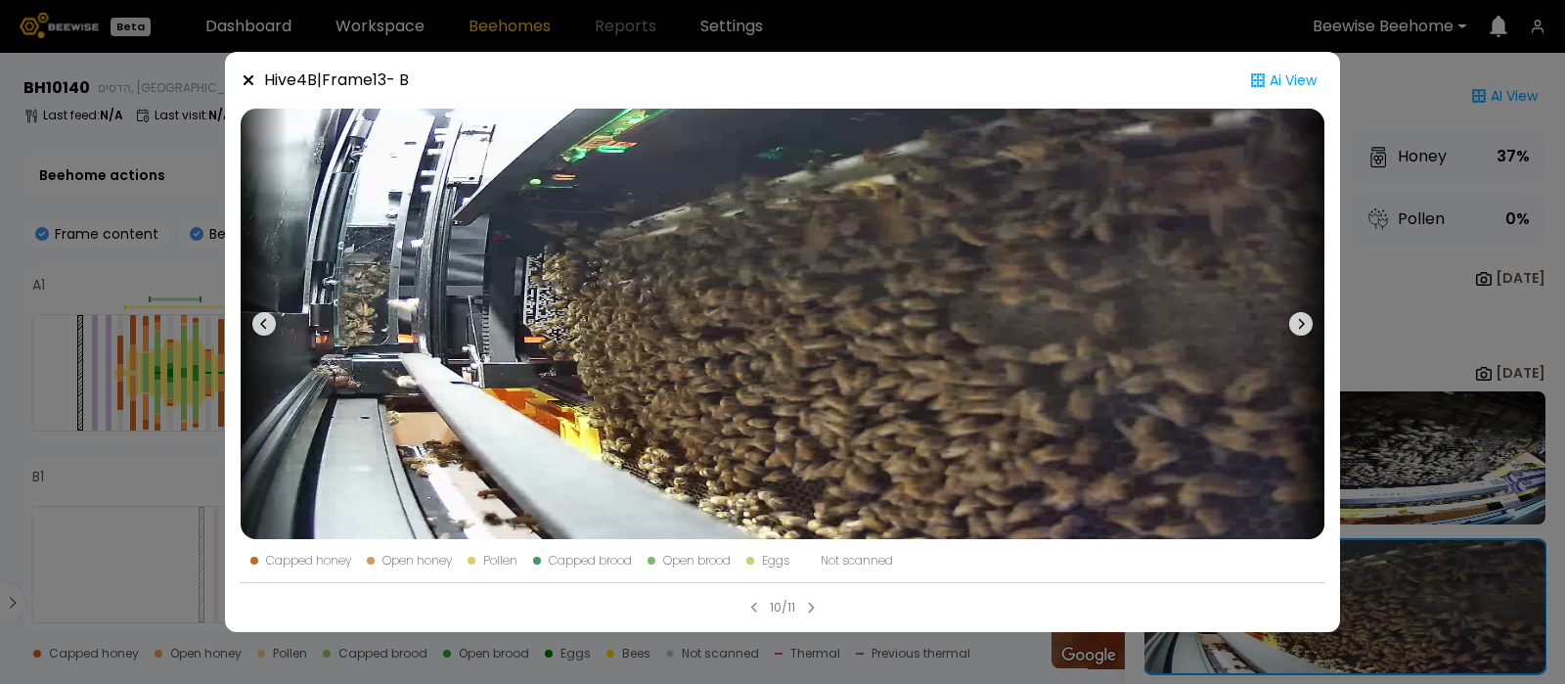
click at [1303, 320] on icon at bounding box center [1300, 323] width 23 height 23
click at [1296, 323] on icon at bounding box center [1300, 323] width 23 height 23
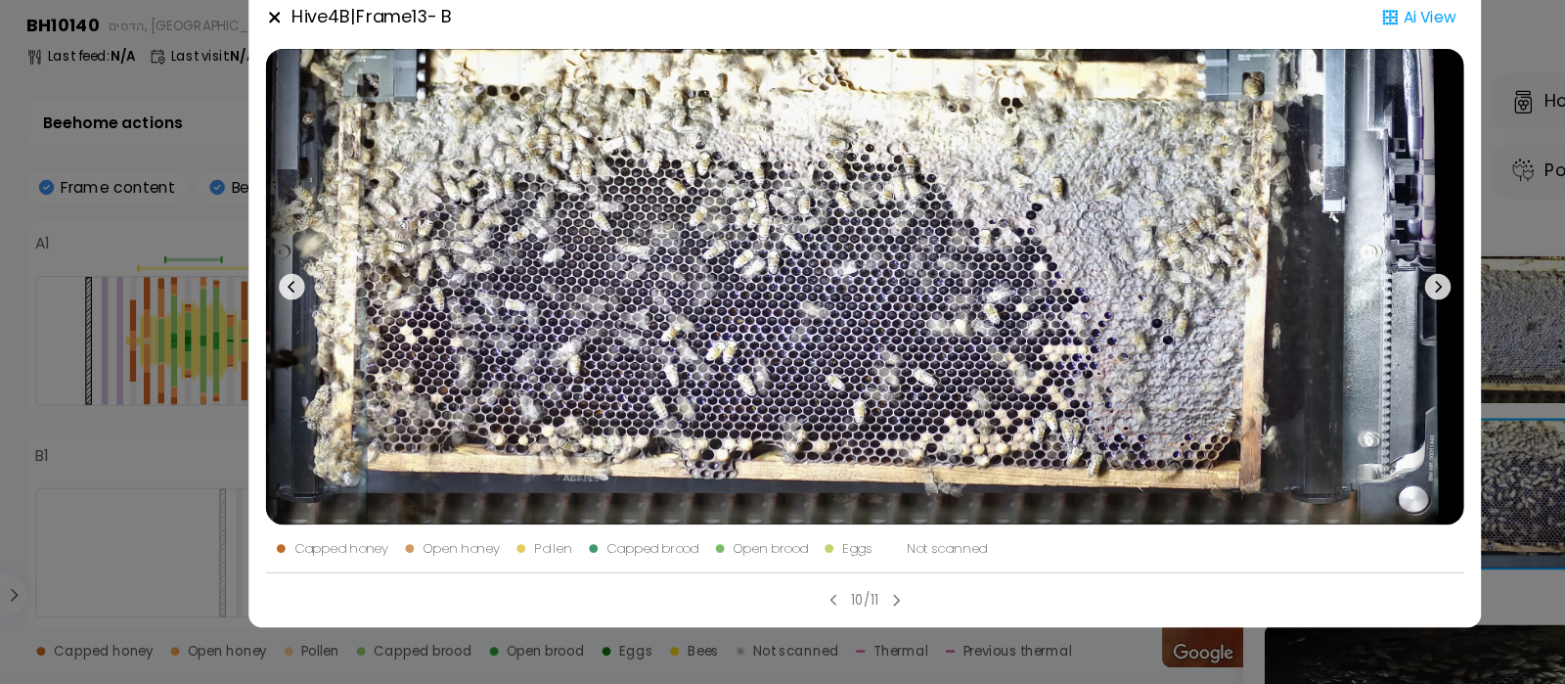
click at [246, 76] on icon at bounding box center [249, 80] width 10 height 10
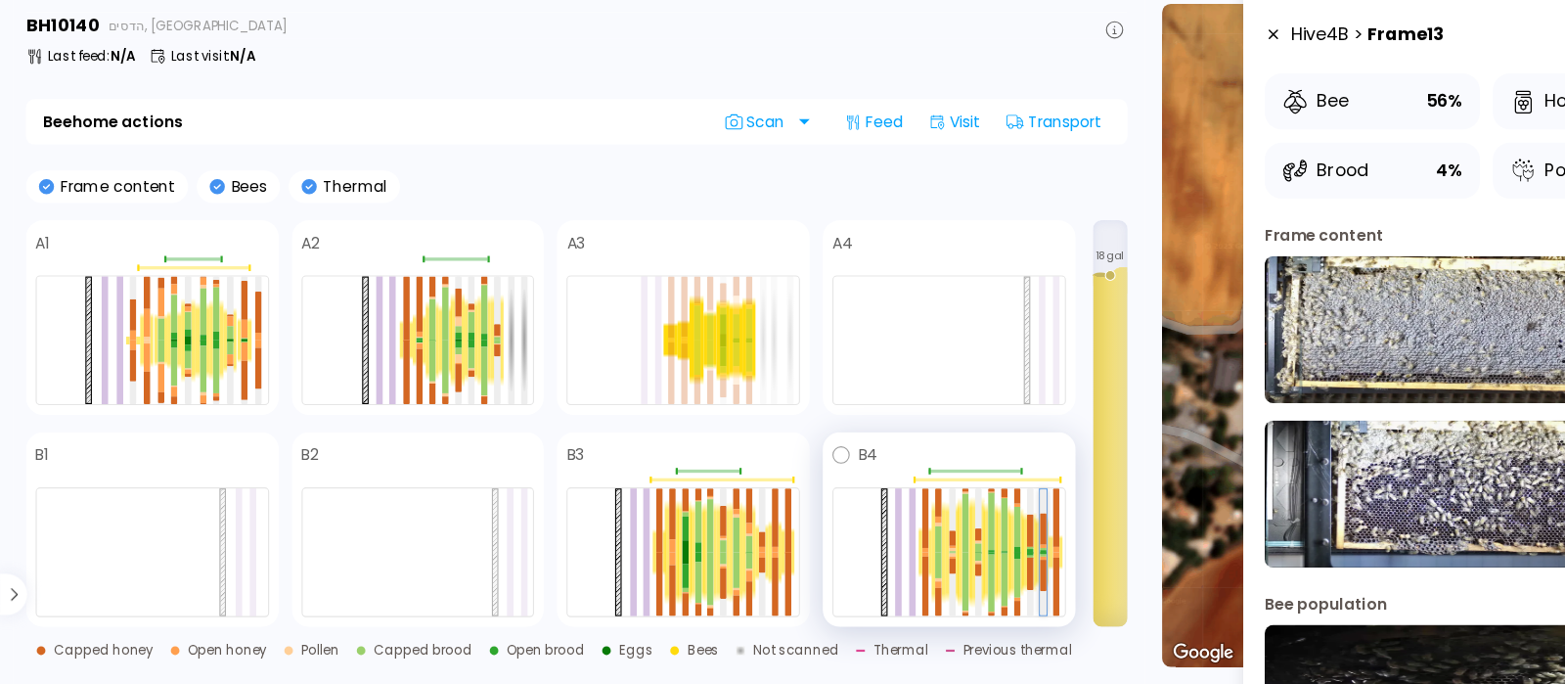
click at [944, 551] on div at bounding box center [944, 543] width 6 height 28
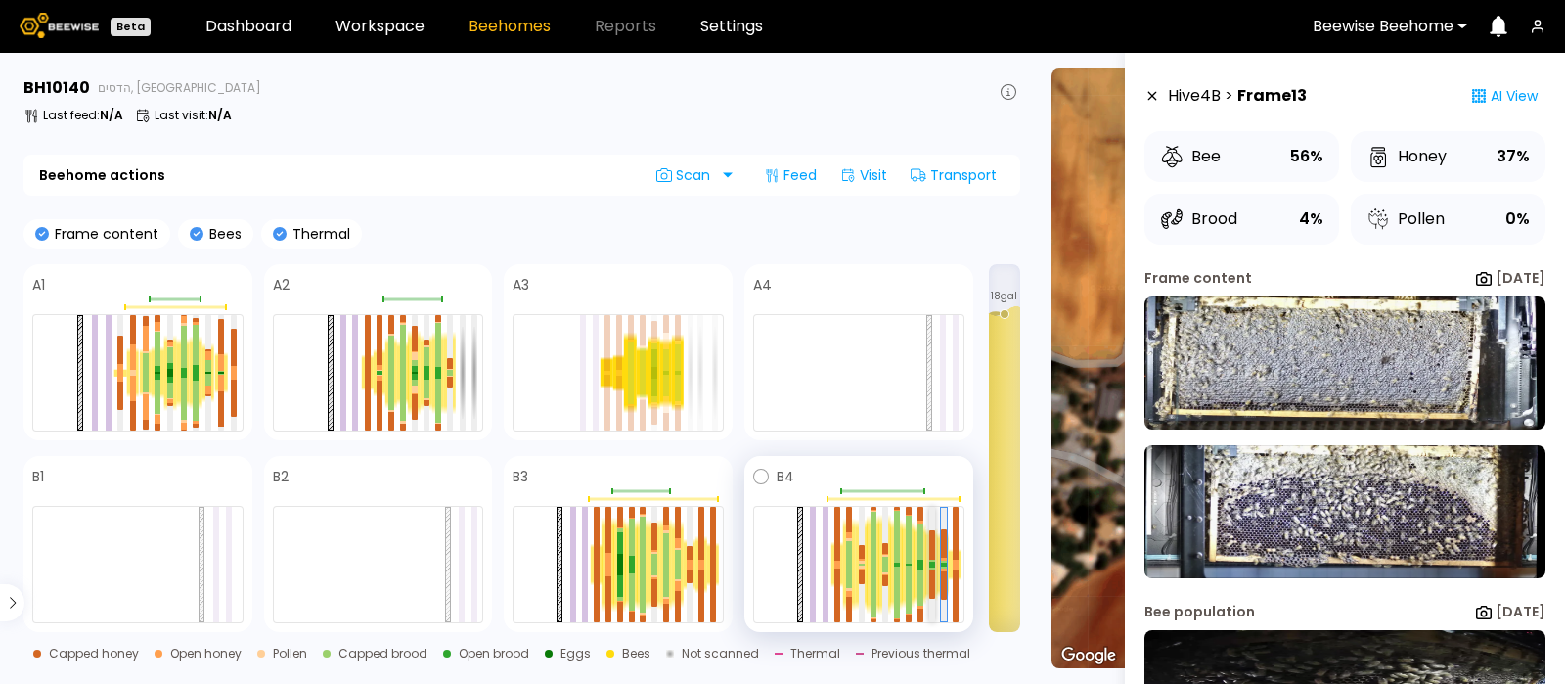
click at [931, 552] on div at bounding box center [932, 544] width 6 height 29
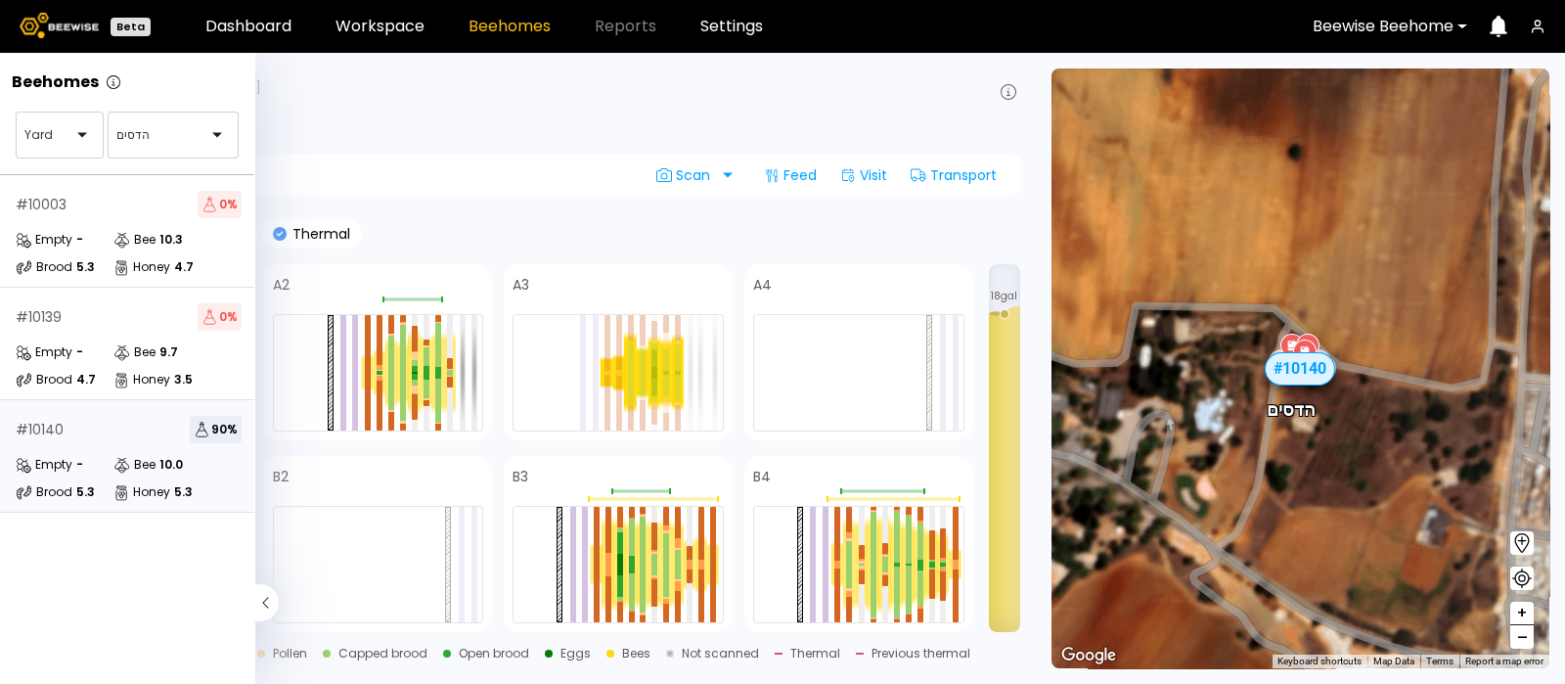
click at [85, 441] on div "# 10140 90 %" at bounding box center [129, 429] width 226 height 27
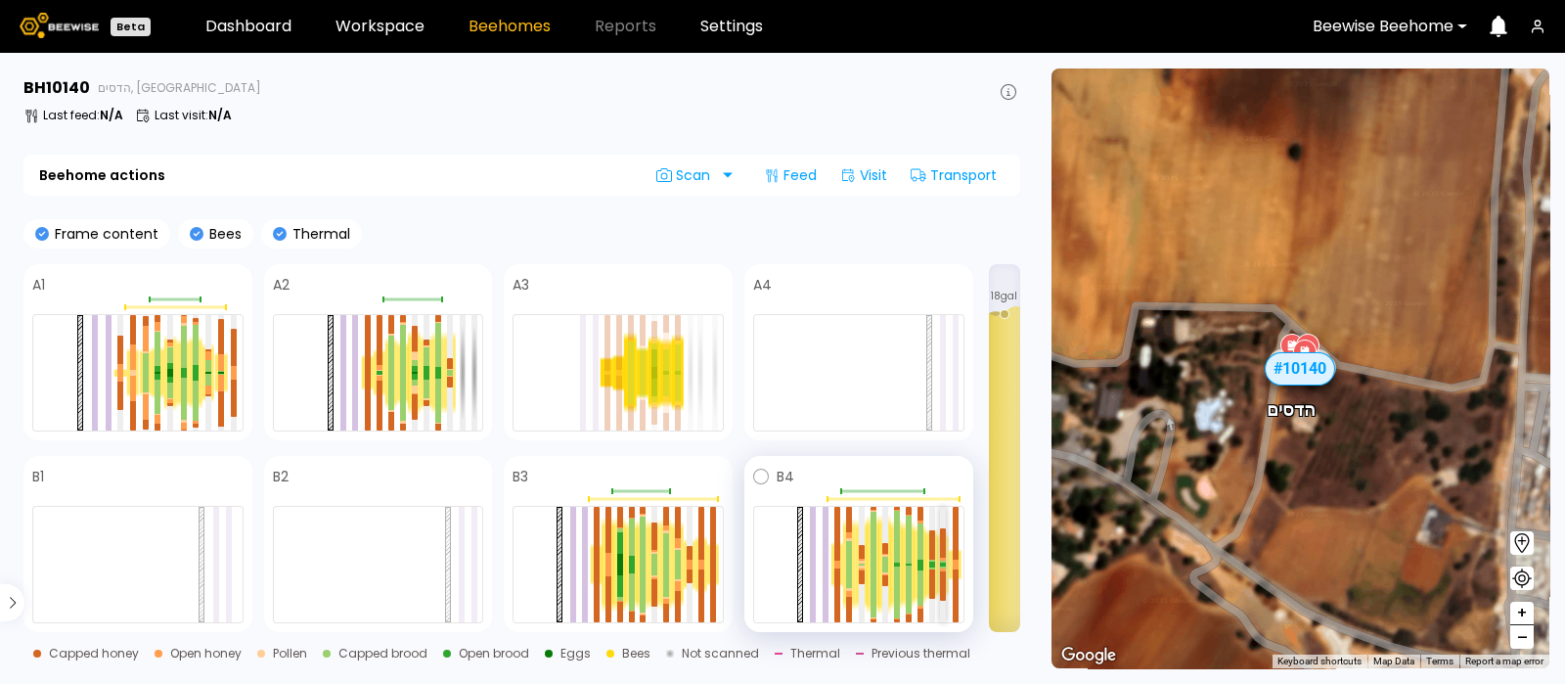
click at [943, 561] on div at bounding box center [943, 562] width 6 height 2
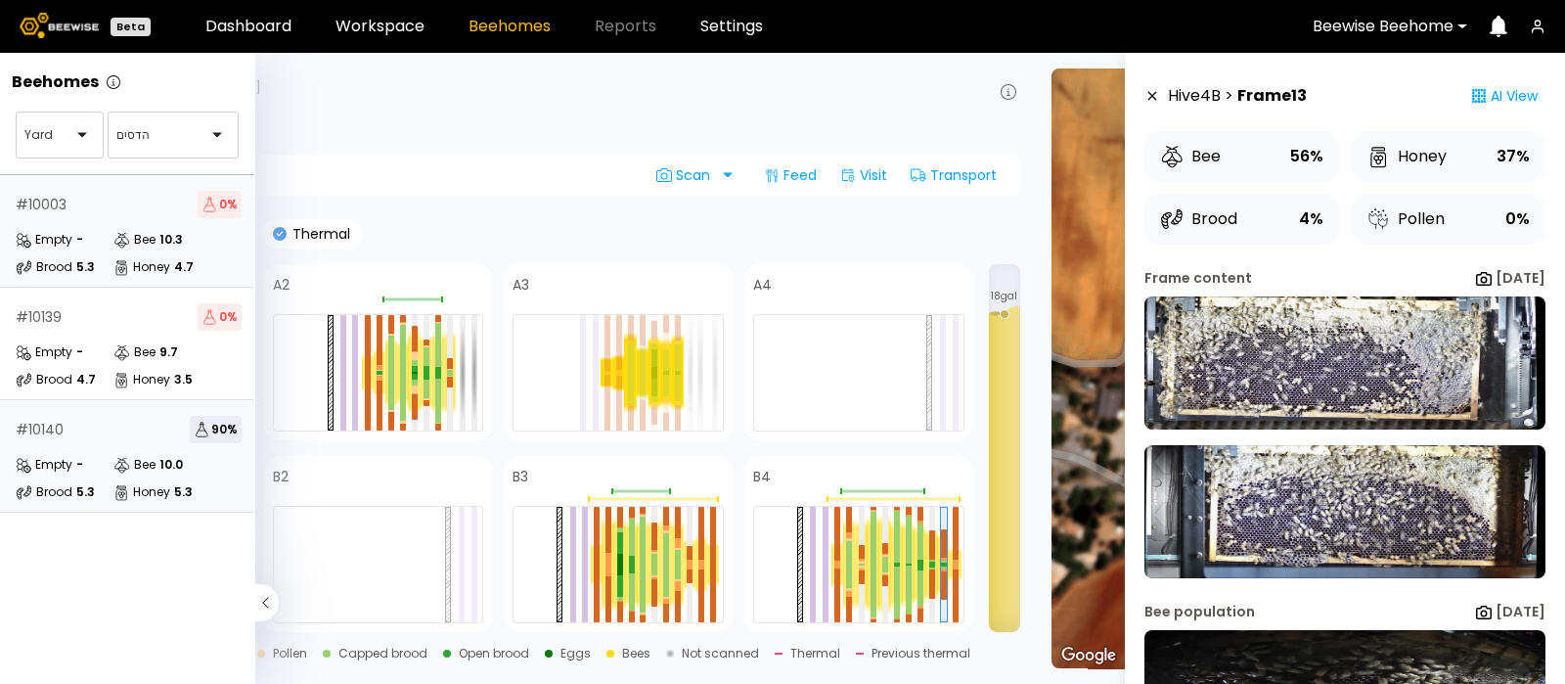
click at [77, 217] on div "# 10003 0 %" at bounding box center [129, 204] width 226 height 27
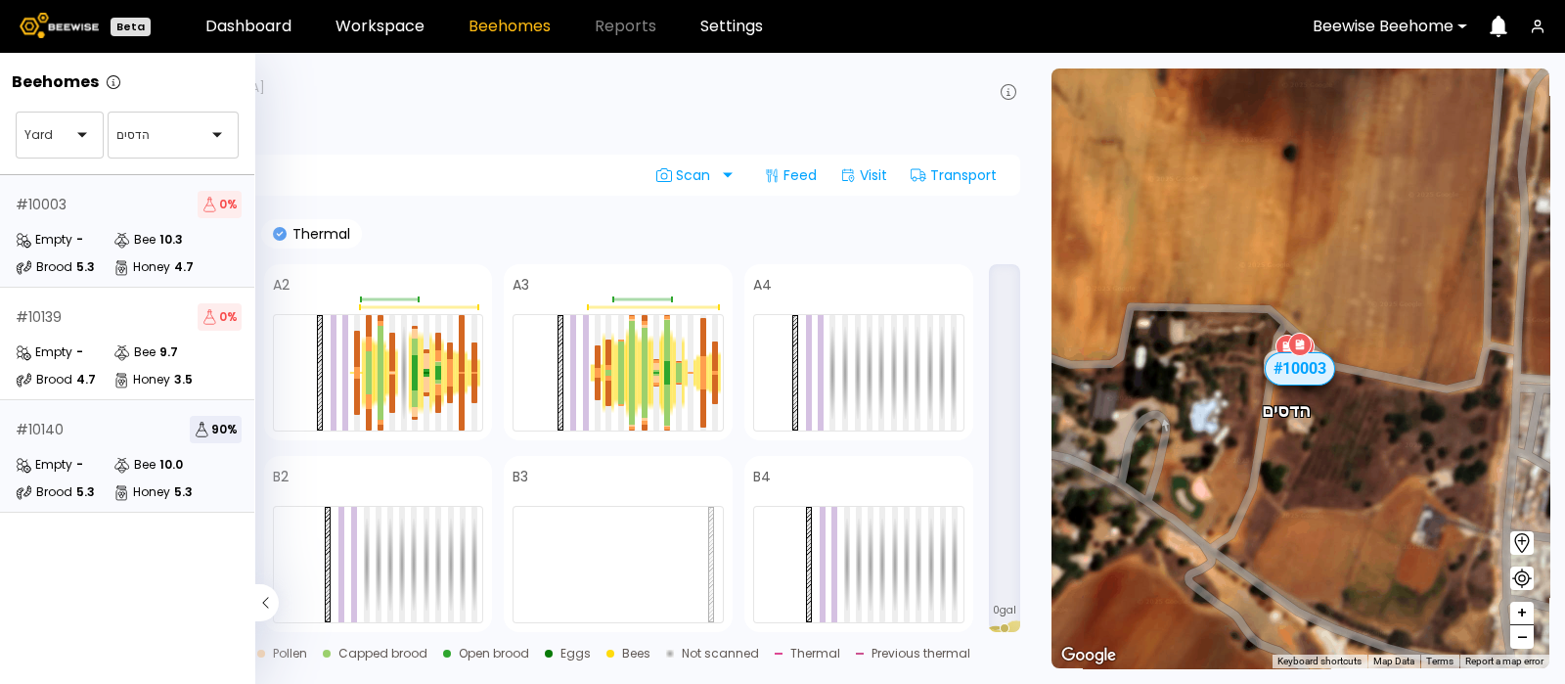
click at [64, 461] on div "Empty" at bounding box center [44, 465] width 57 height 20
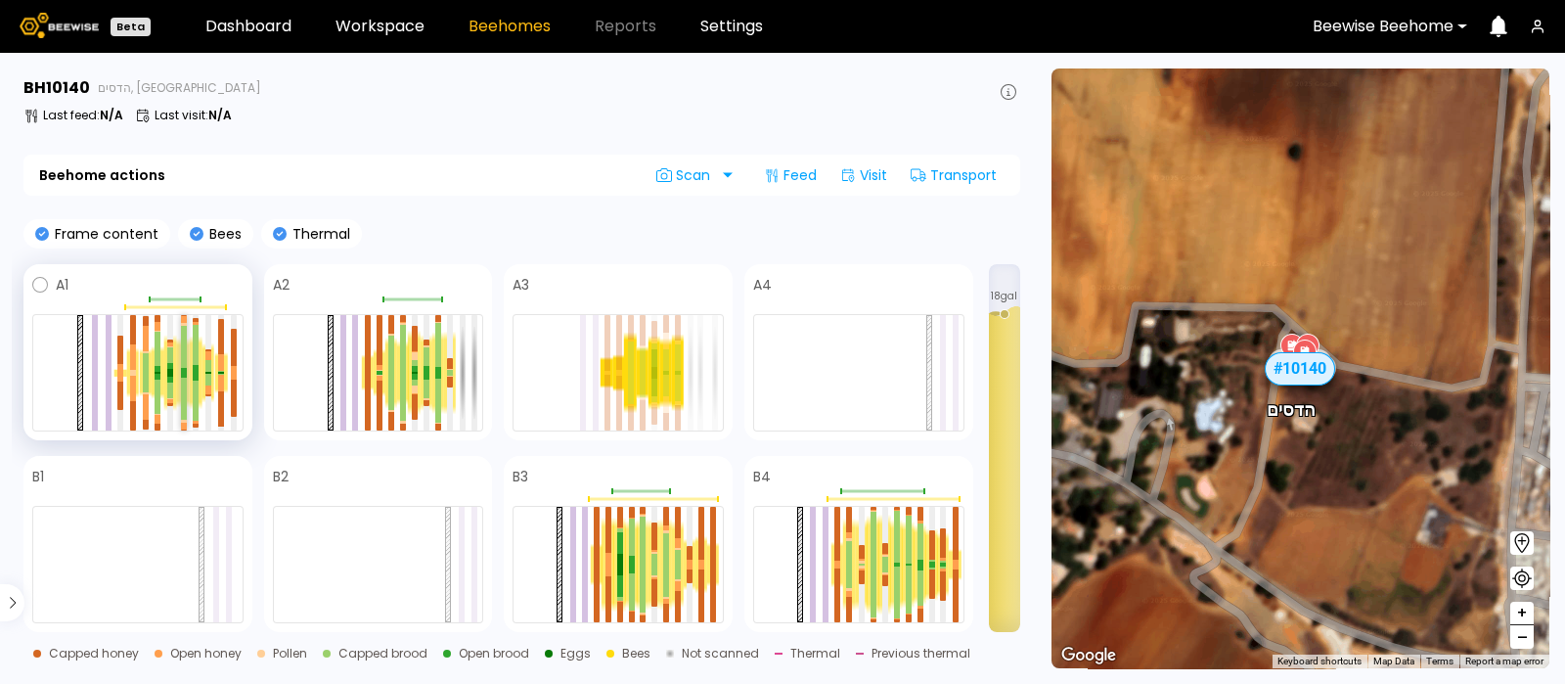
click at [183, 343] on div at bounding box center [184, 347] width 6 height 42
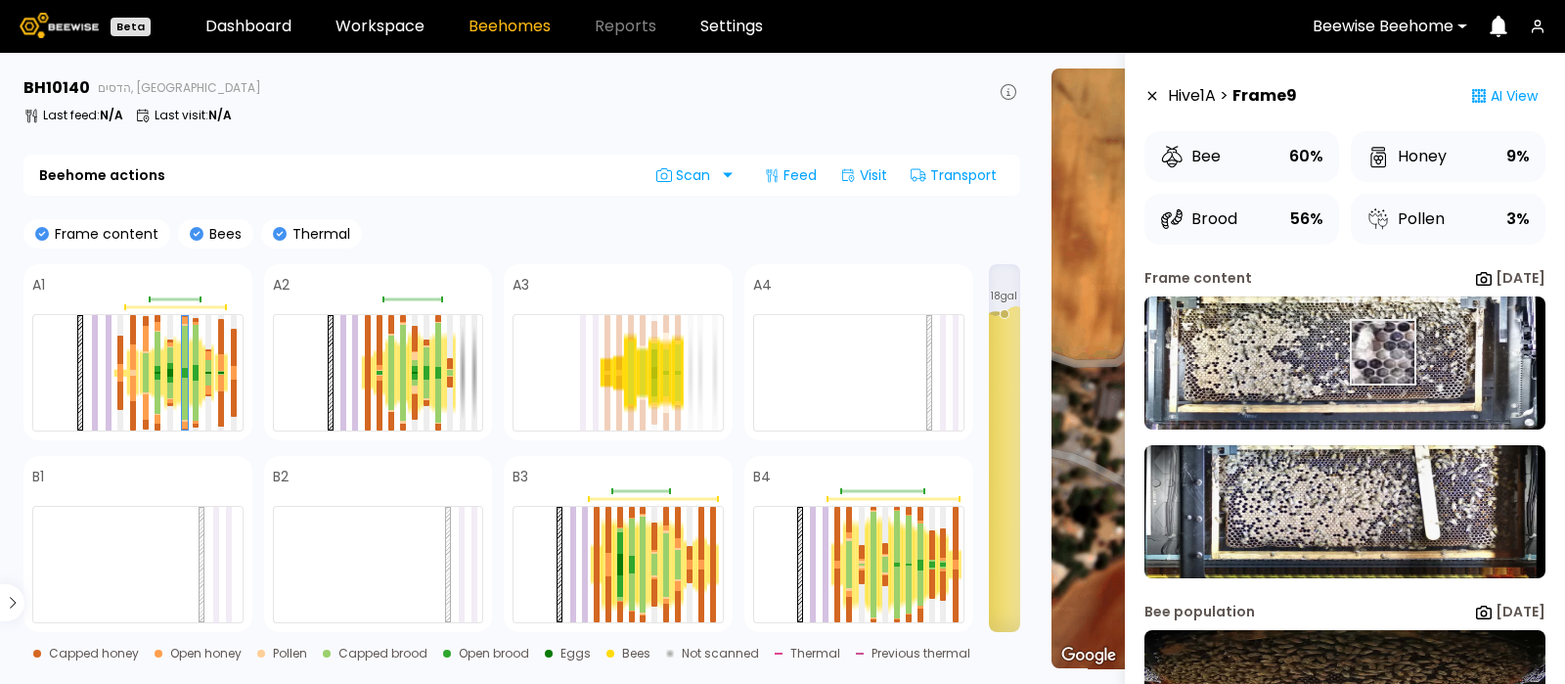
click at [1382, 353] on img at bounding box center [1345, 362] width 401 height 133
